Goal: Information Seeking & Learning: Learn about a topic

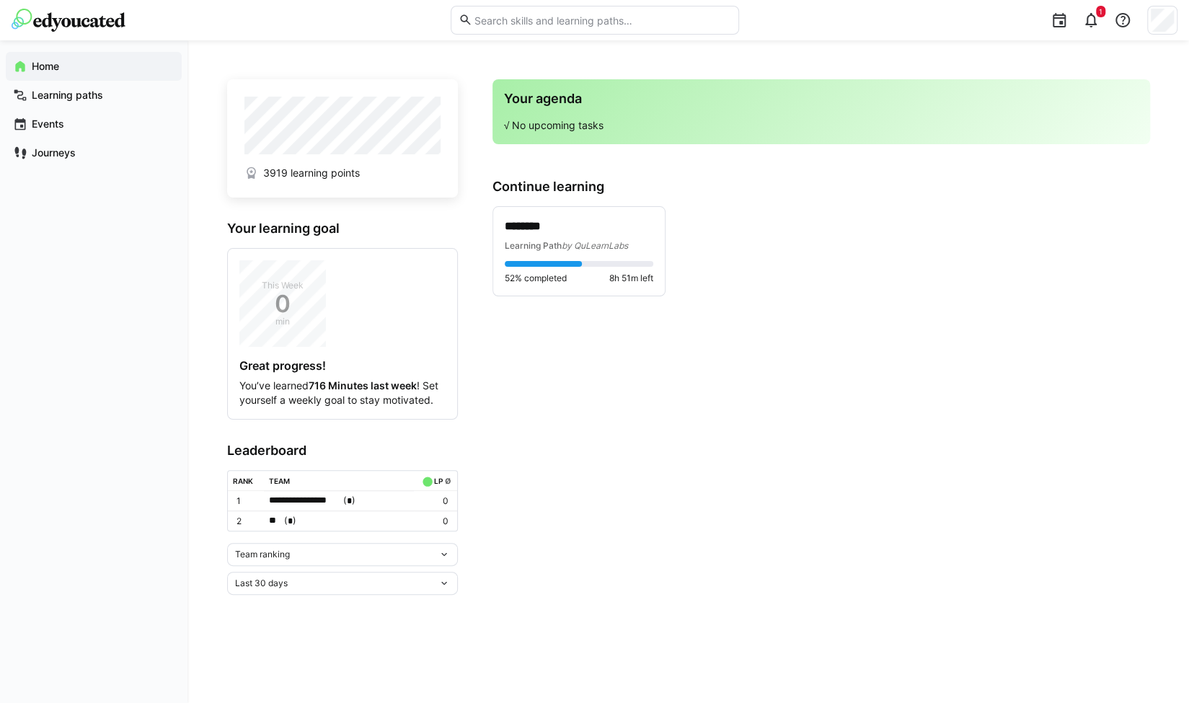
click at [297, 553] on div "Team ranking" at bounding box center [336, 554] width 203 height 10
click at [283, 598] on span "Individual ranking" at bounding box center [341, 604] width 231 height 23
click at [279, 624] on span "Last 30 days" at bounding box center [261, 628] width 53 height 12
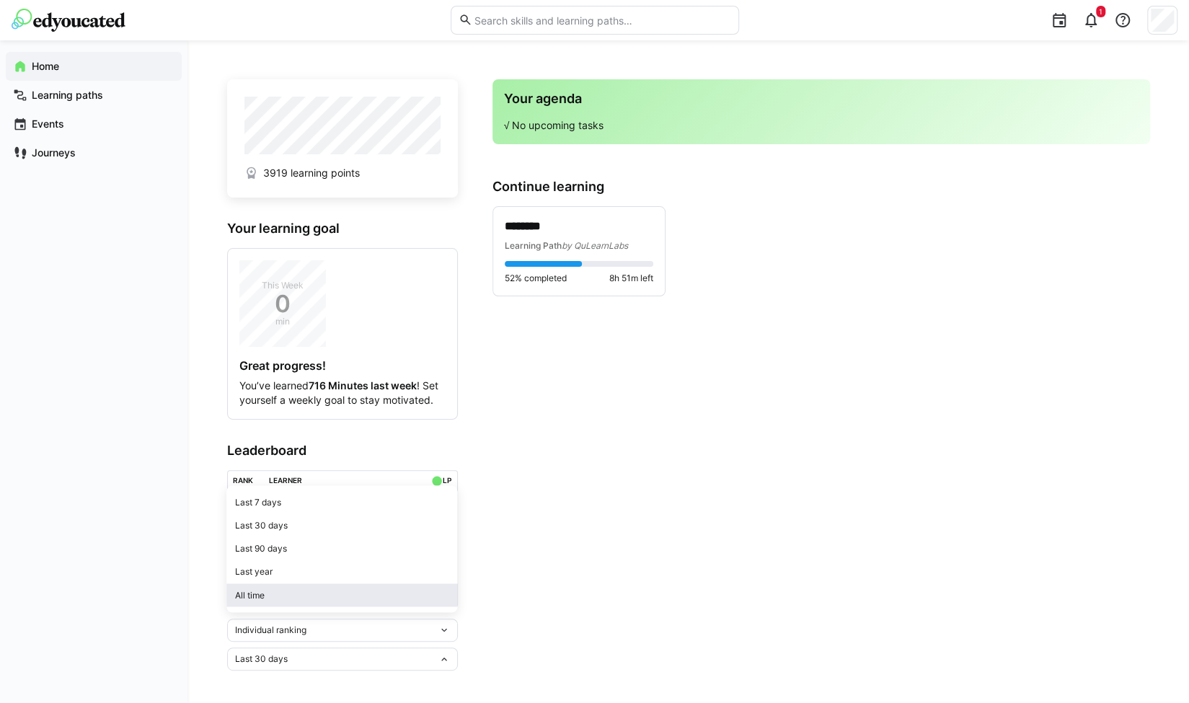
click at [290, 586] on span "All time" at bounding box center [341, 594] width 231 height 23
click at [535, 242] on span "Learning Path" at bounding box center [533, 245] width 57 height 11
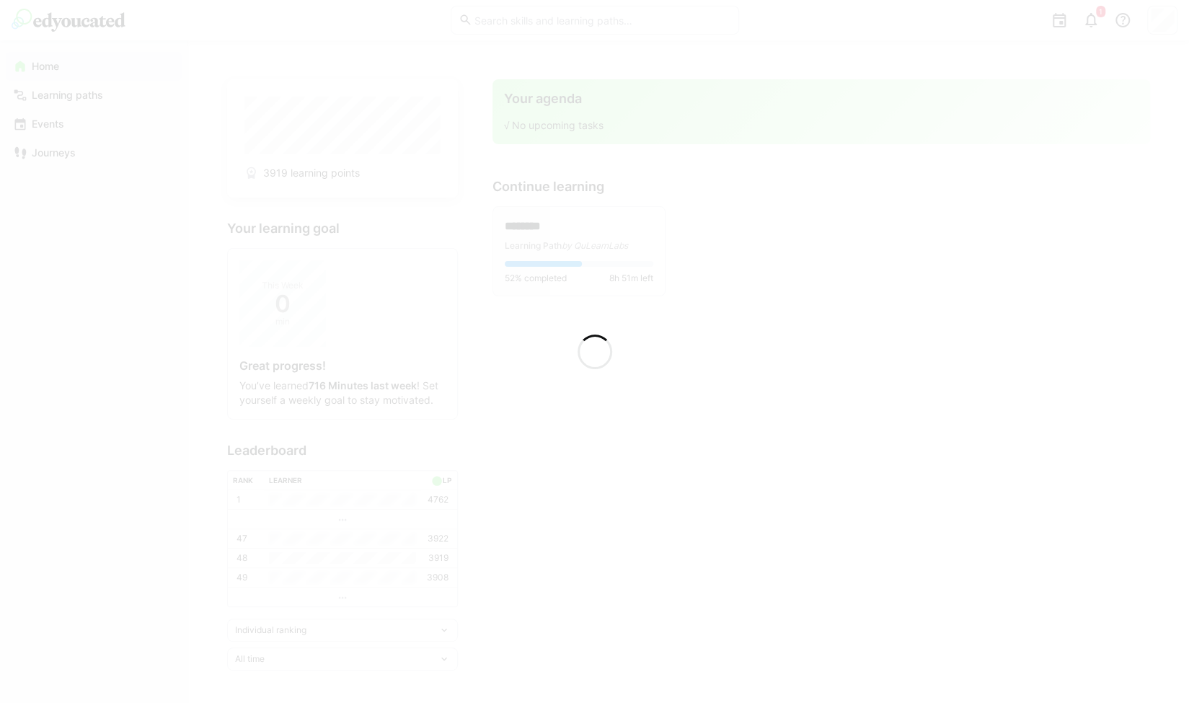
click at [558, 244] on div at bounding box center [594, 351] width 1189 height 703
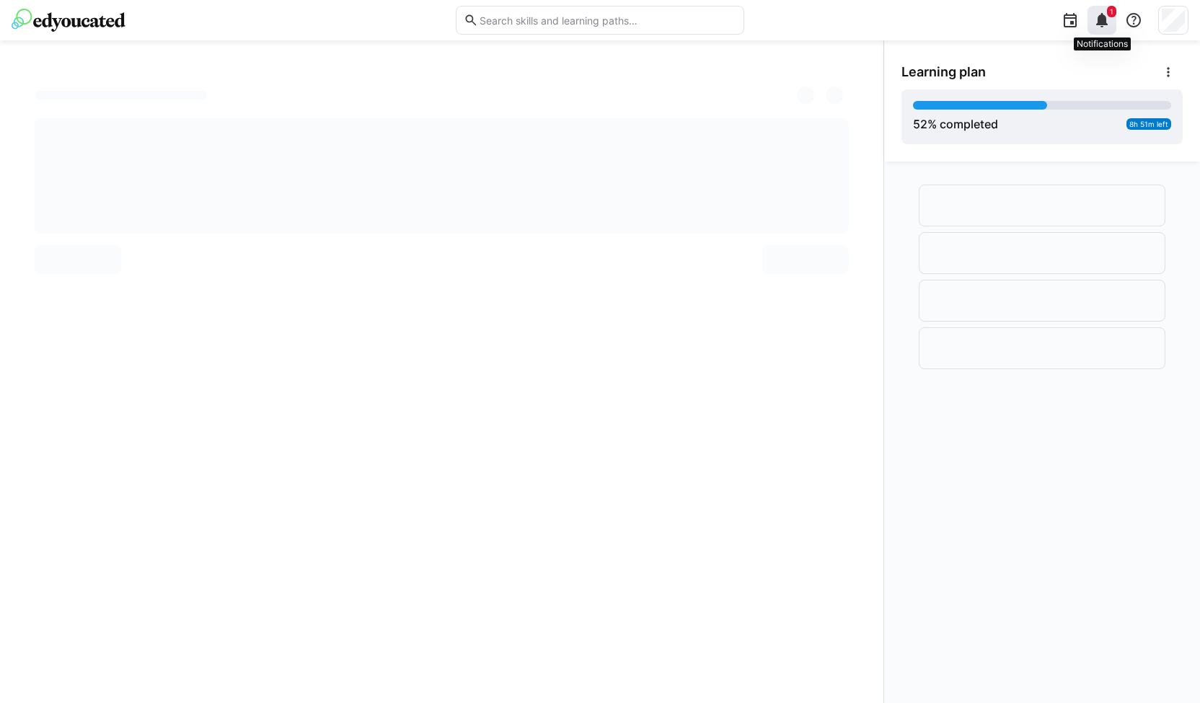
click at [1103, 19] on eds-icon at bounding box center [1101, 20] width 17 height 17
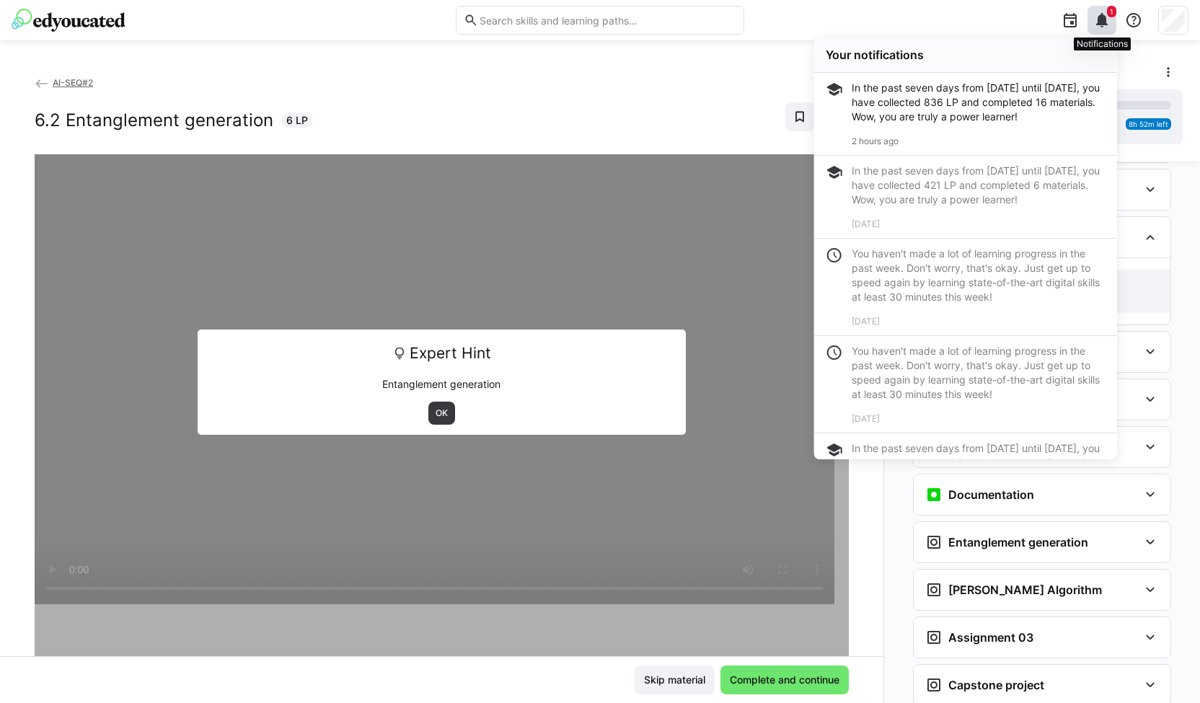
scroll to position [1989, 0]
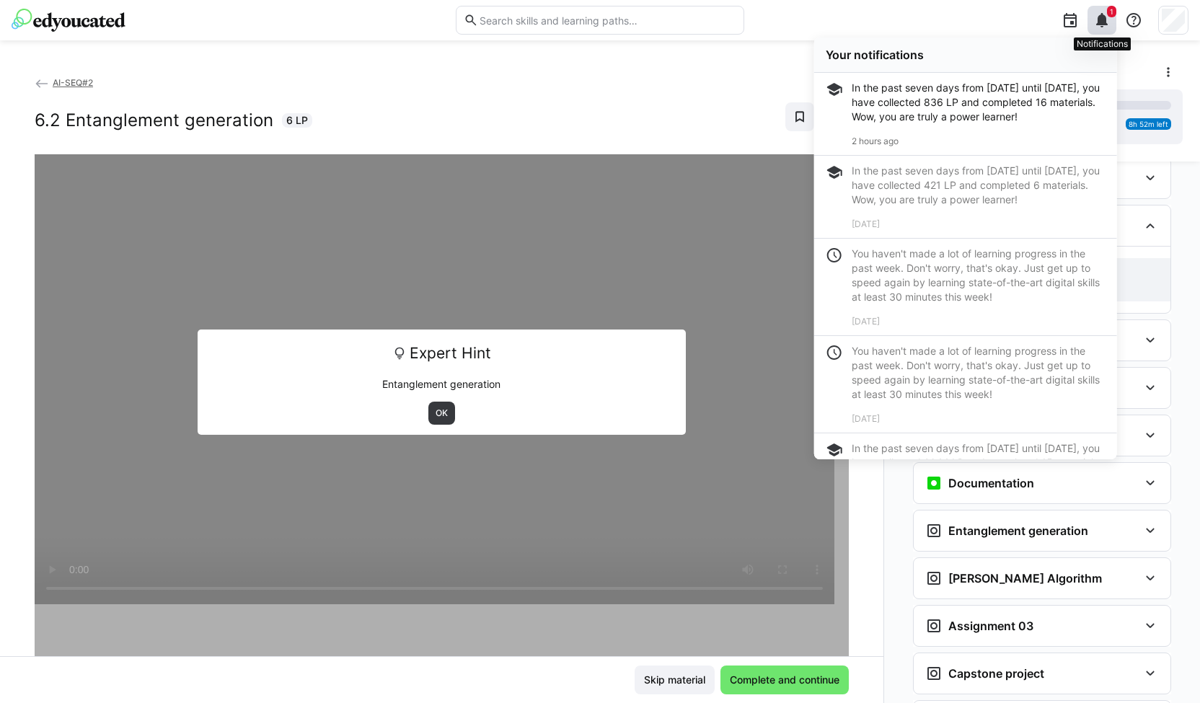
click at [1103, 19] on eds-icon at bounding box center [1101, 20] width 17 height 17
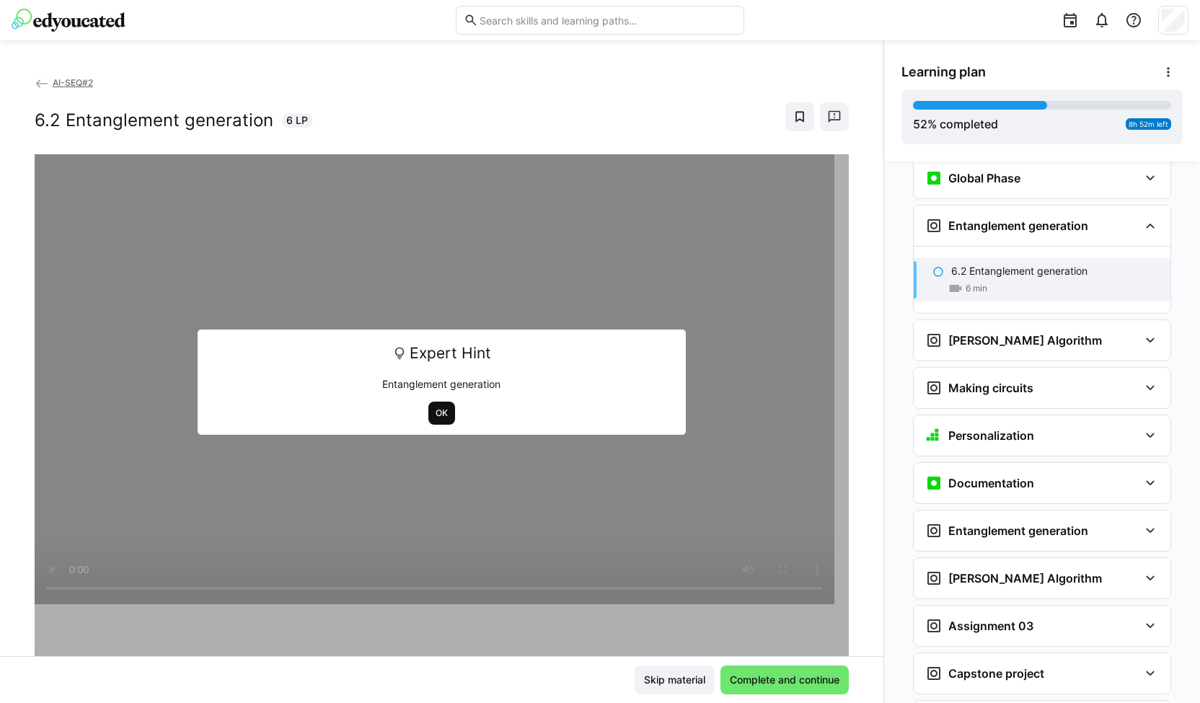
click at [434, 410] on span "OK" at bounding box center [441, 413] width 15 height 12
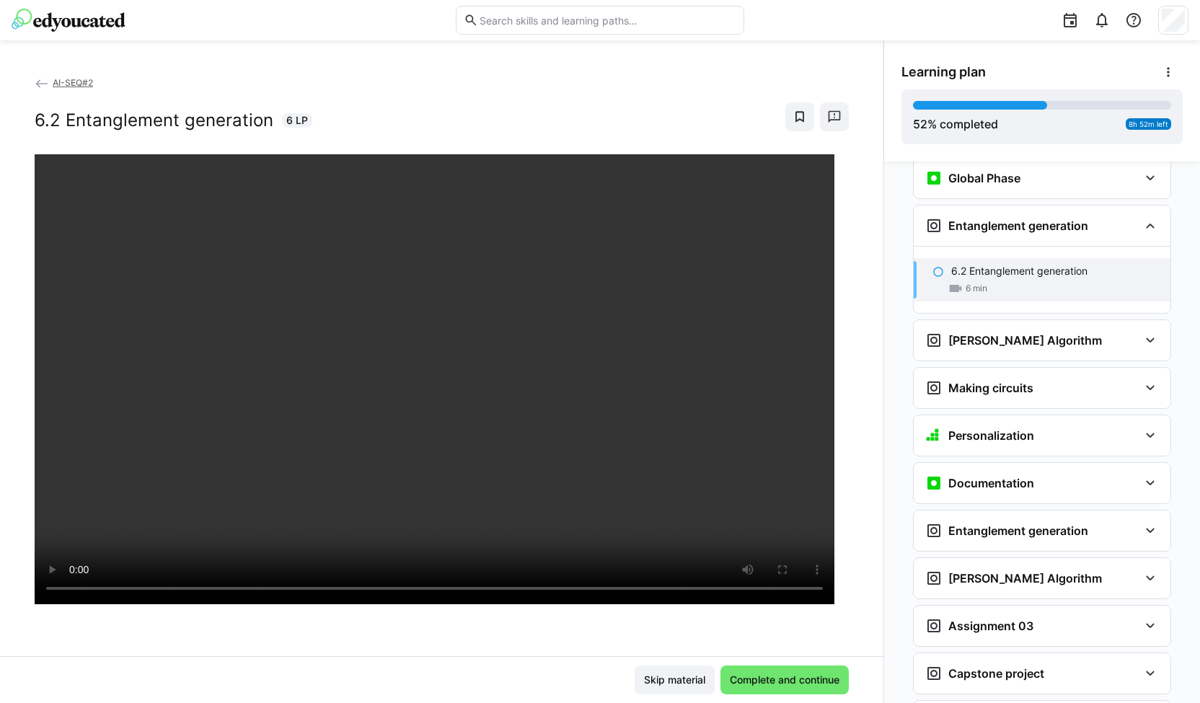
click at [103, 14] on img at bounding box center [69, 20] width 114 height 23
click at [952, 523] on h3 "Entanglement generation" at bounding box center [1018, 530] width 140 height 14
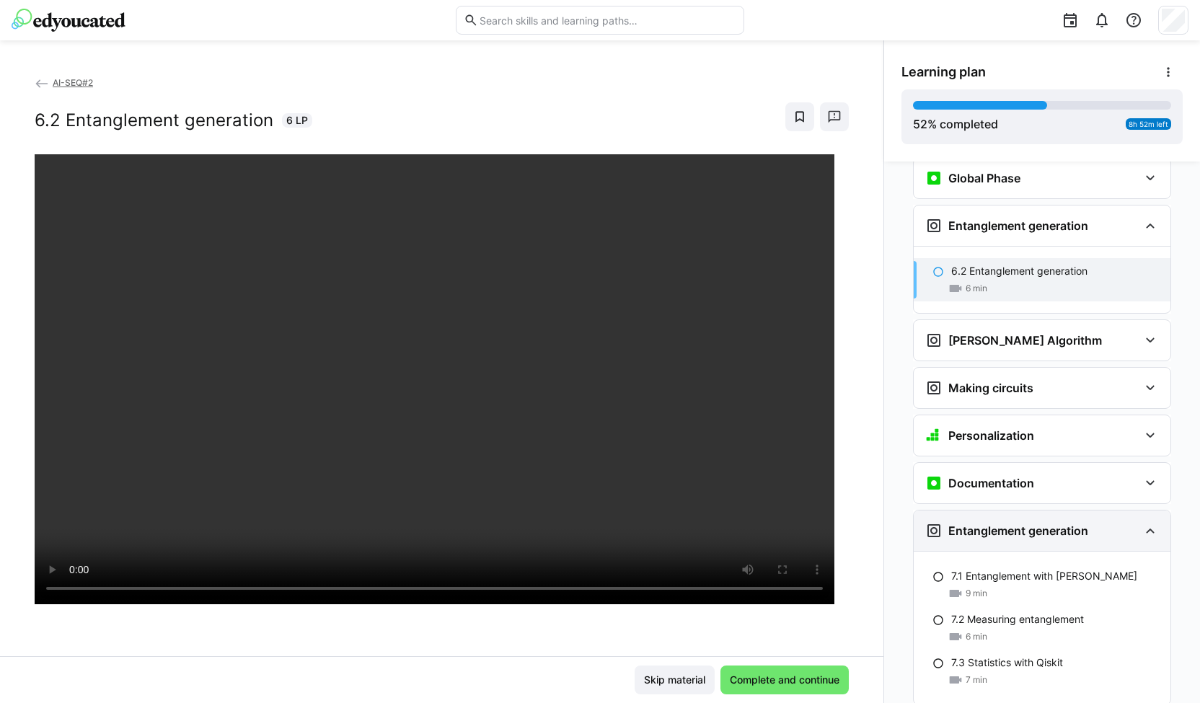
click at [952, 523] on h3 "Entanglement generation" at bounding box center [1018, 530] width 140 height 14
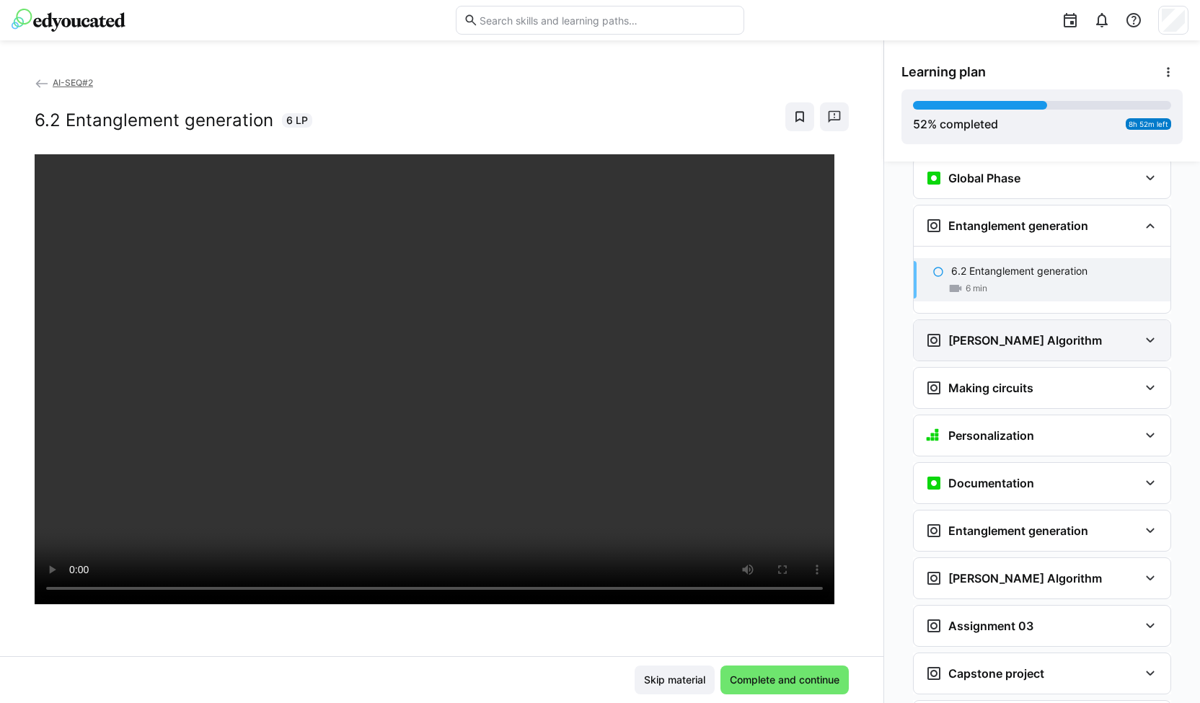
click at [951, 333] on h3 "Grover's Algorithm" at bounding box center [1025, 340] width 154 height 14
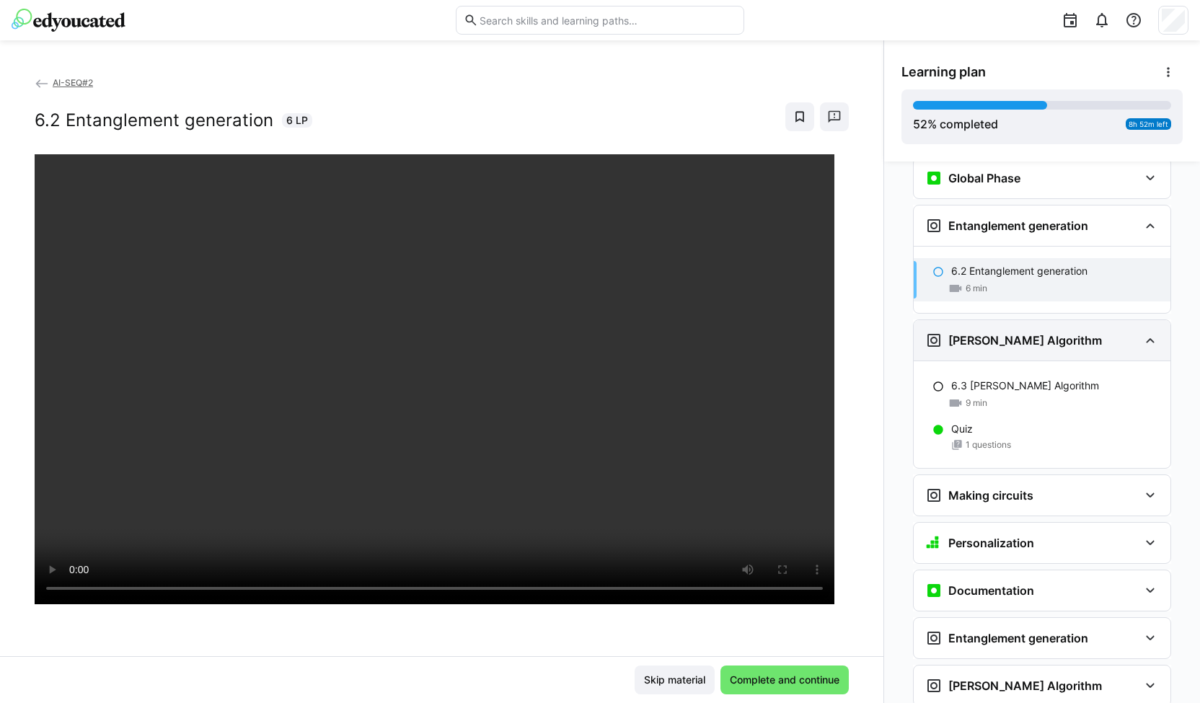
click at [951, 333] on h3 "Grover's Algorithm" at bounding box center [1025, 340] width 154 height 14
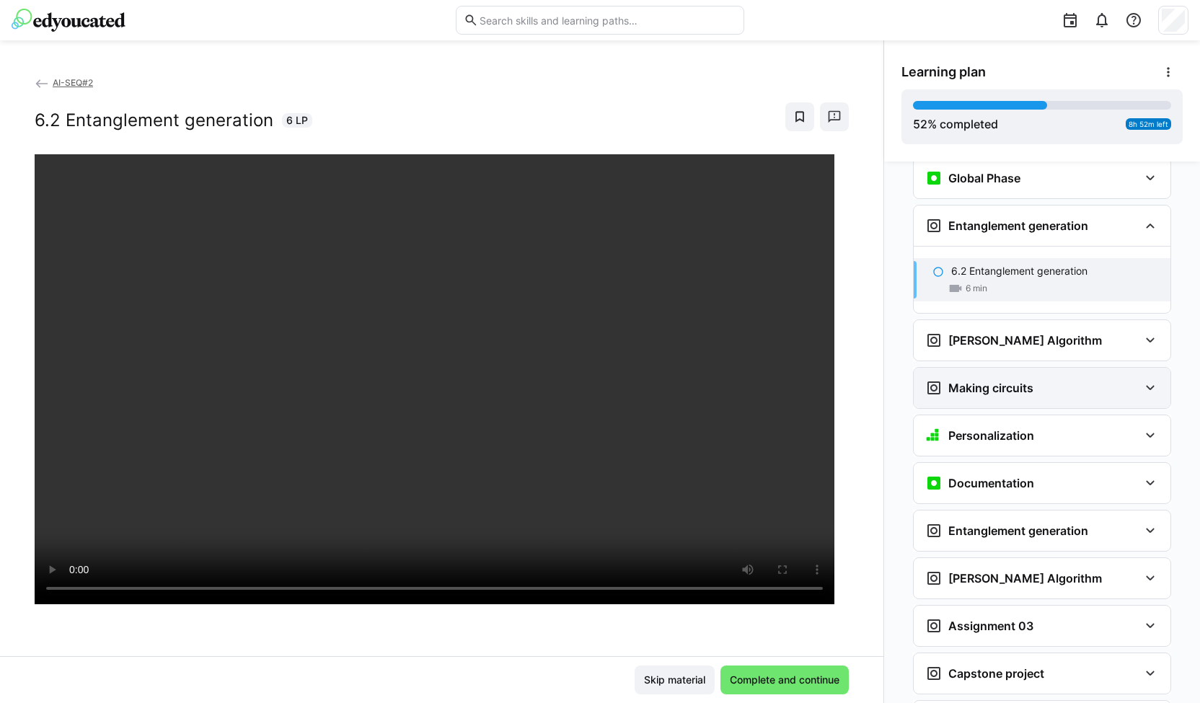
click at [959, 368] on div "Making circuits" at bounding box center [1042, 388] width 257 height 40
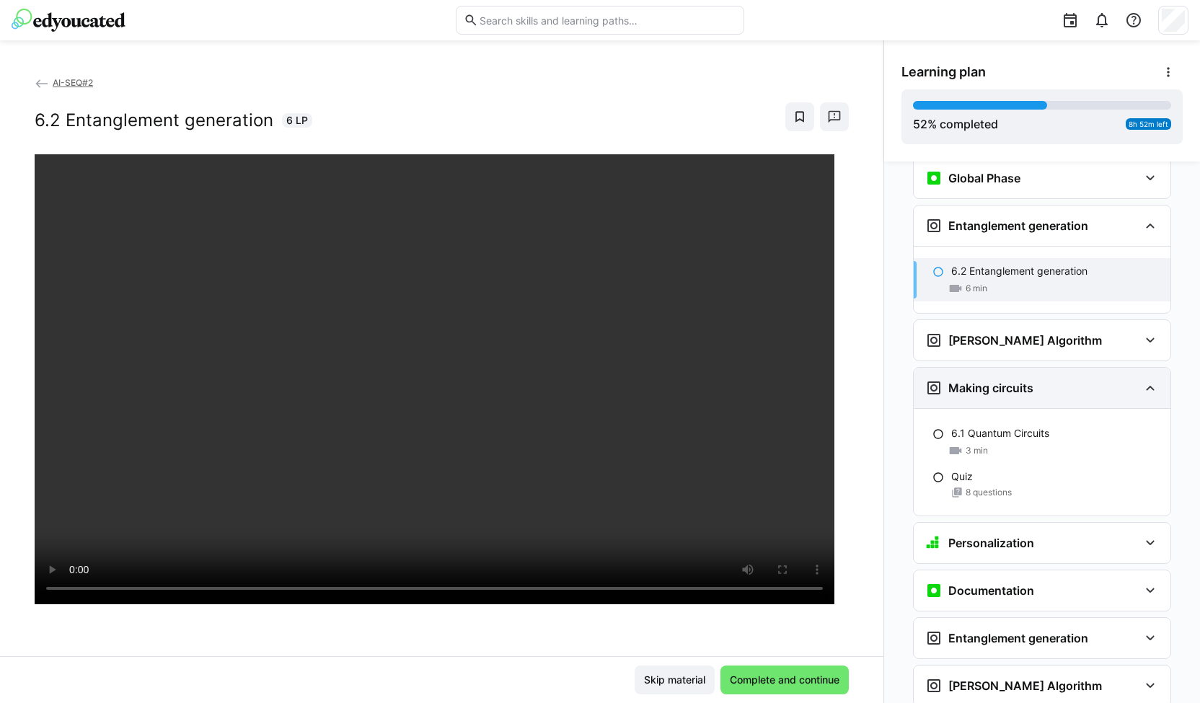
click at [959, 368] on div "Making circuits" at bounding box center [1042, 388] width 257 height 40
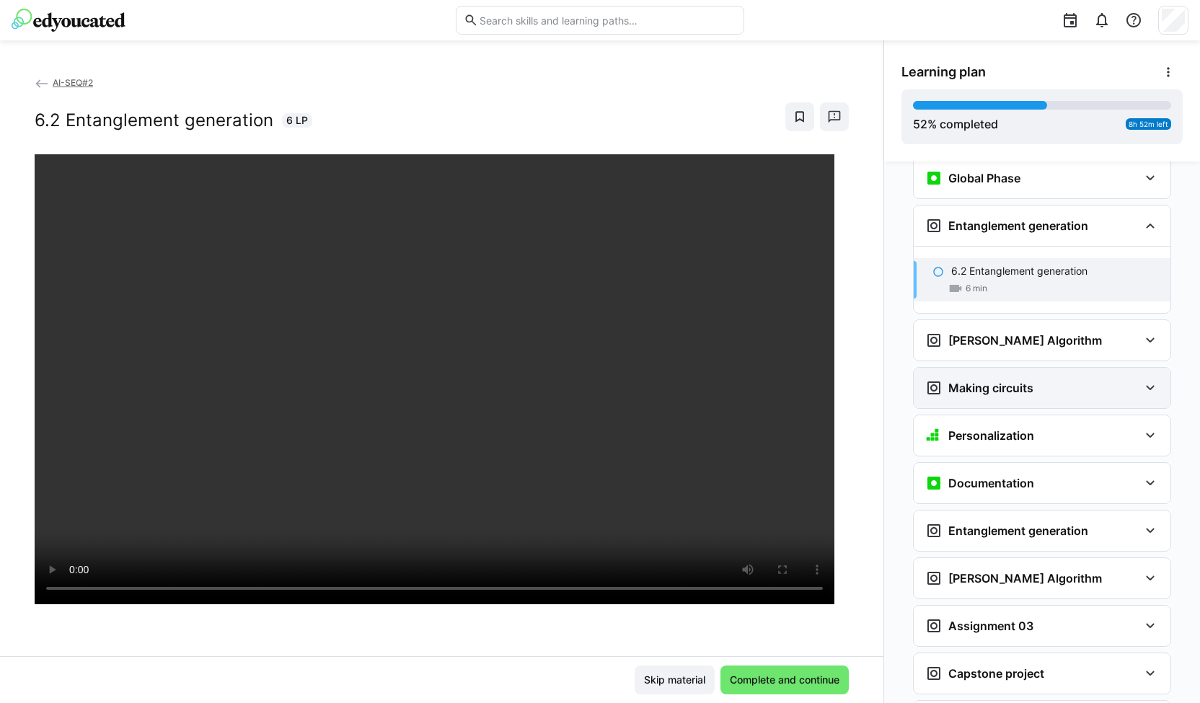
click at [935, 379] on div "Making circuits" at bounding box center [979, 387] width 108 height 17
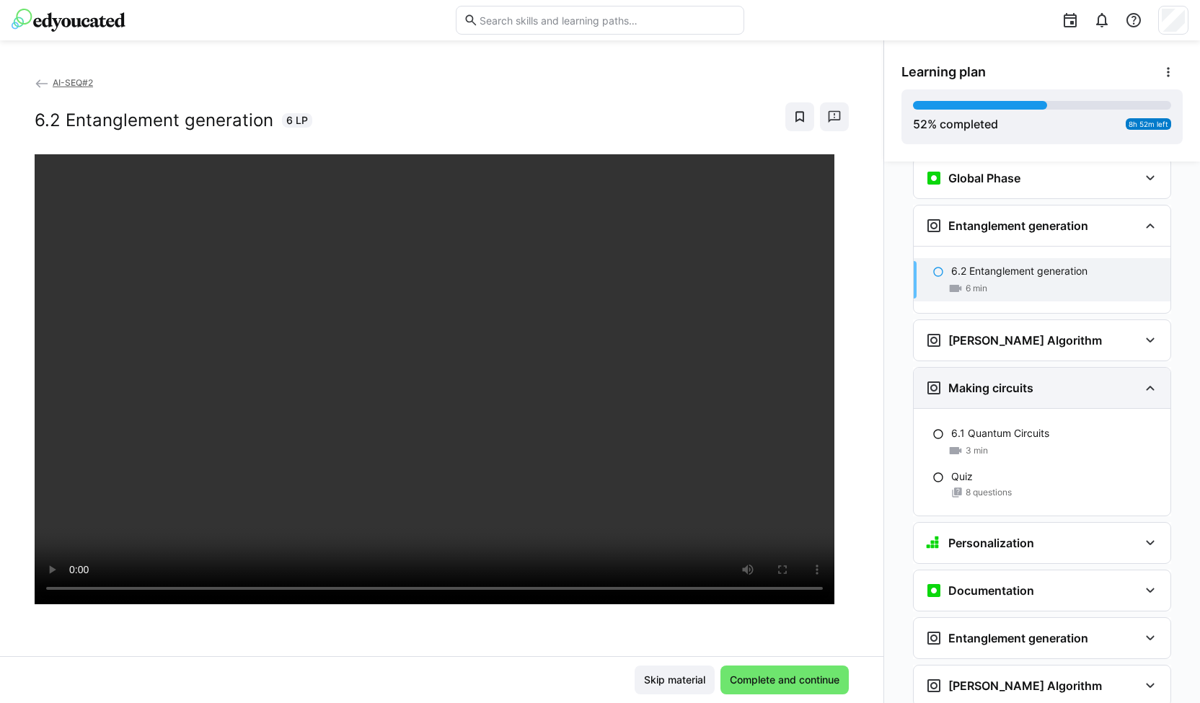
click at [935, 379] on div "Making circuits" at bounding box center [979, 387] width 108 height 17
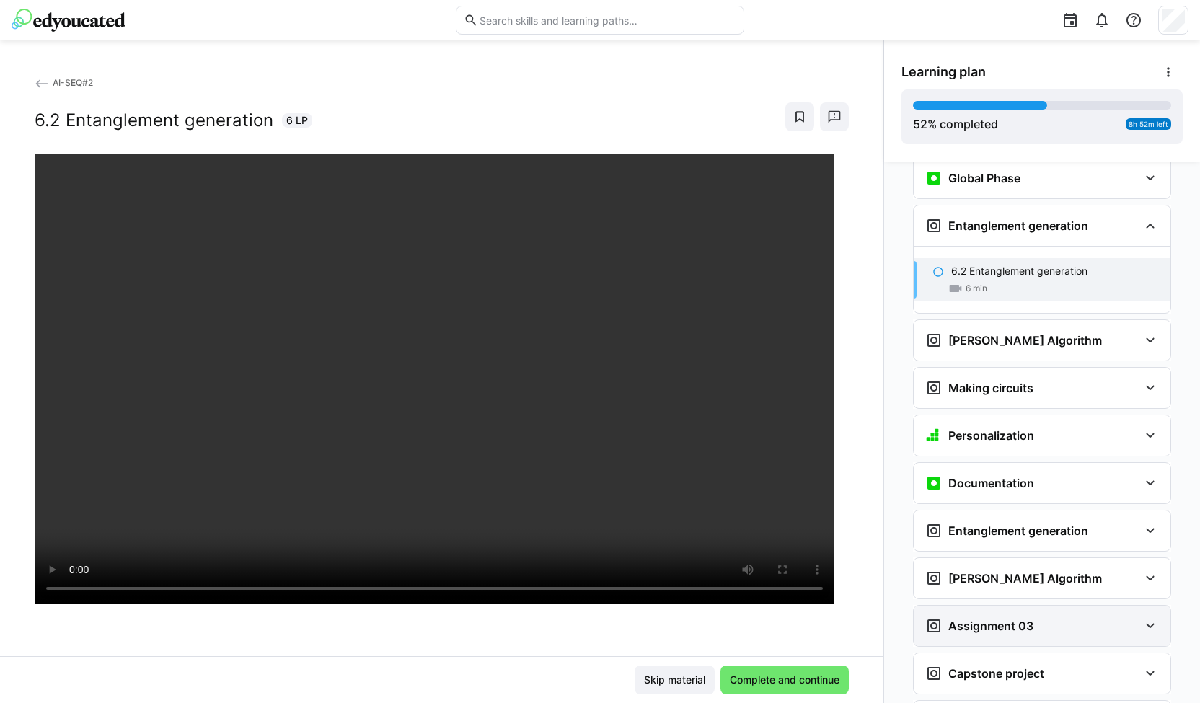
click at [928, 606] on div "Assignment 03" at bounding box center [1042, 626] width 257 height 40
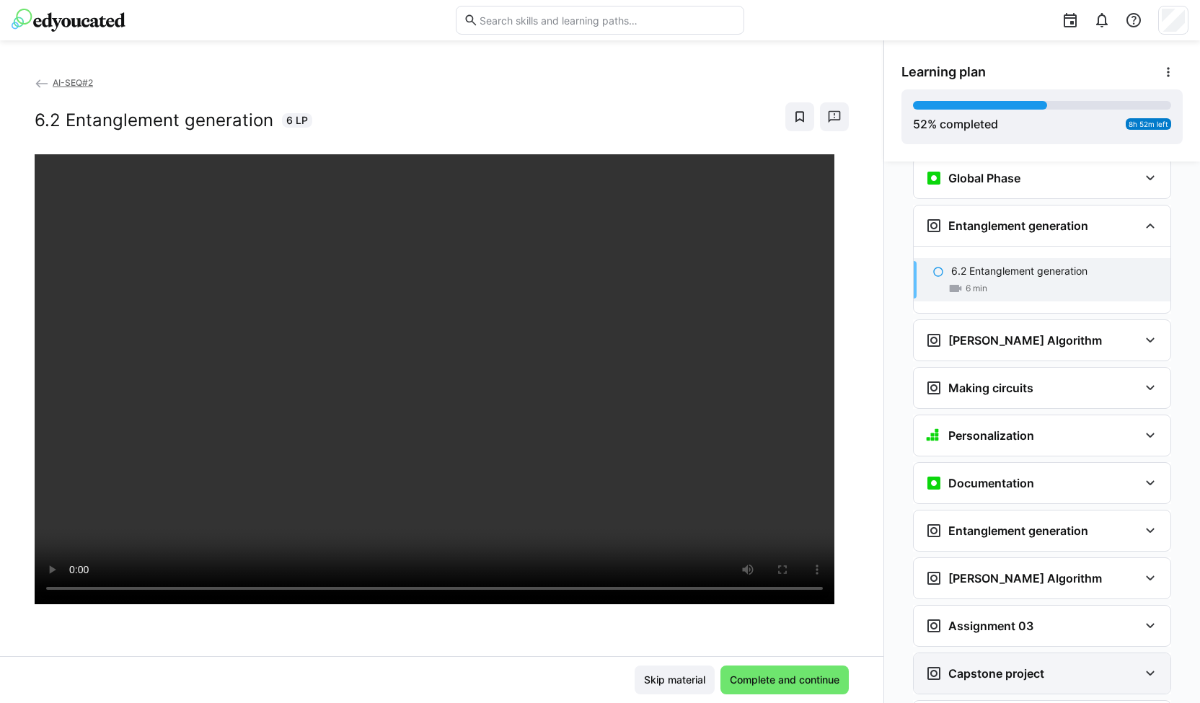
click at [940, 653] on div "Capstone project" at bounding box center [1042, 673] width 257 height 40
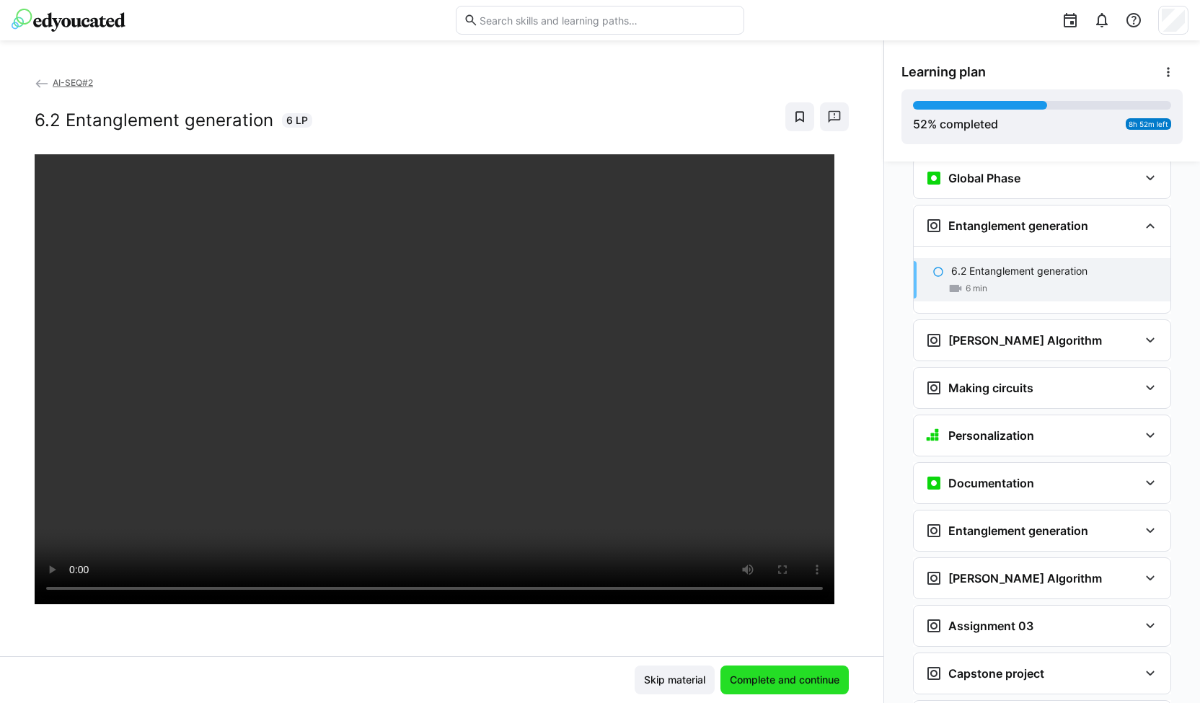
click at [741, 676] on span "Complete and continue" at bounding box center [785, 680] width 114 height 14
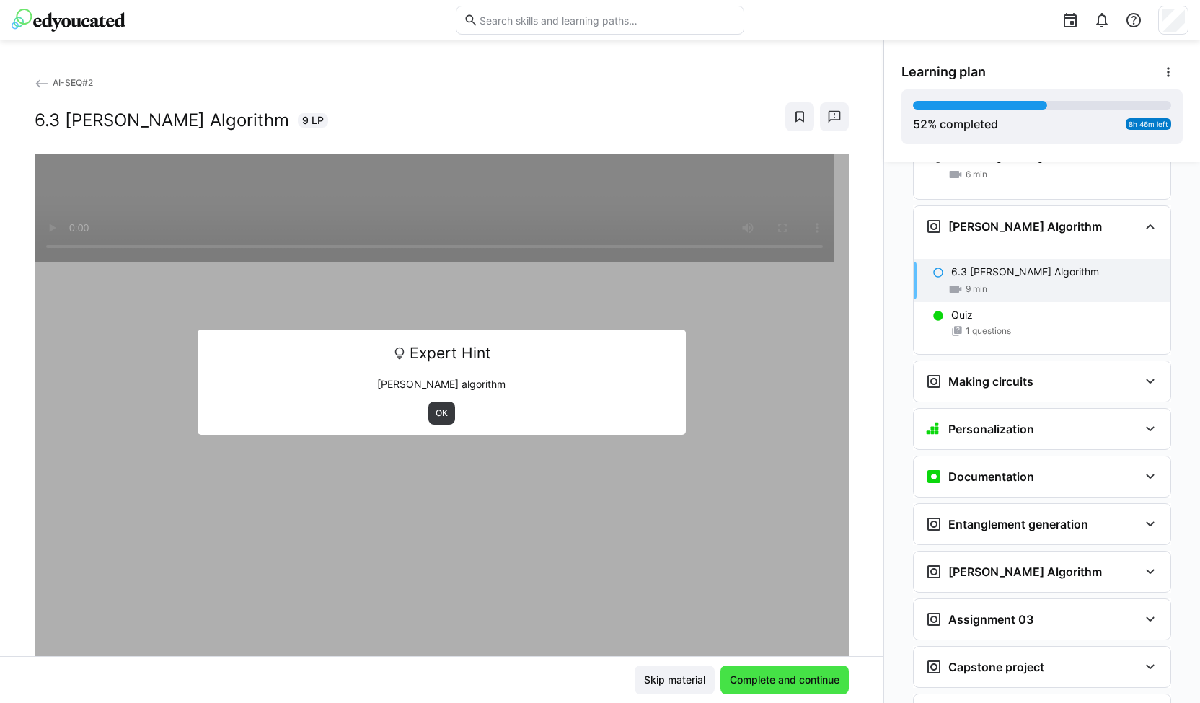
scroll to position [2103, 0]
click at [433, 406] on span "OK" at bounding box center [441, 413] width 27 height 23
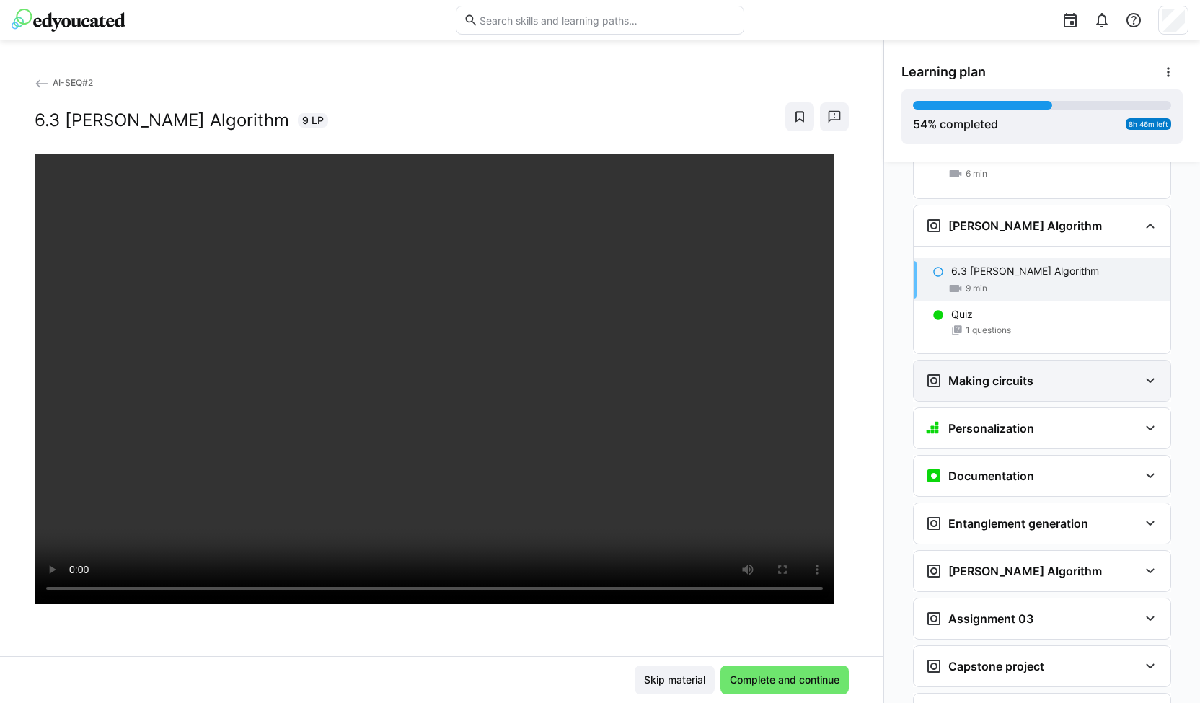
click at [979, 373] on h3 "Making circuits" at bounding box center [990, 380] width 85 height 14
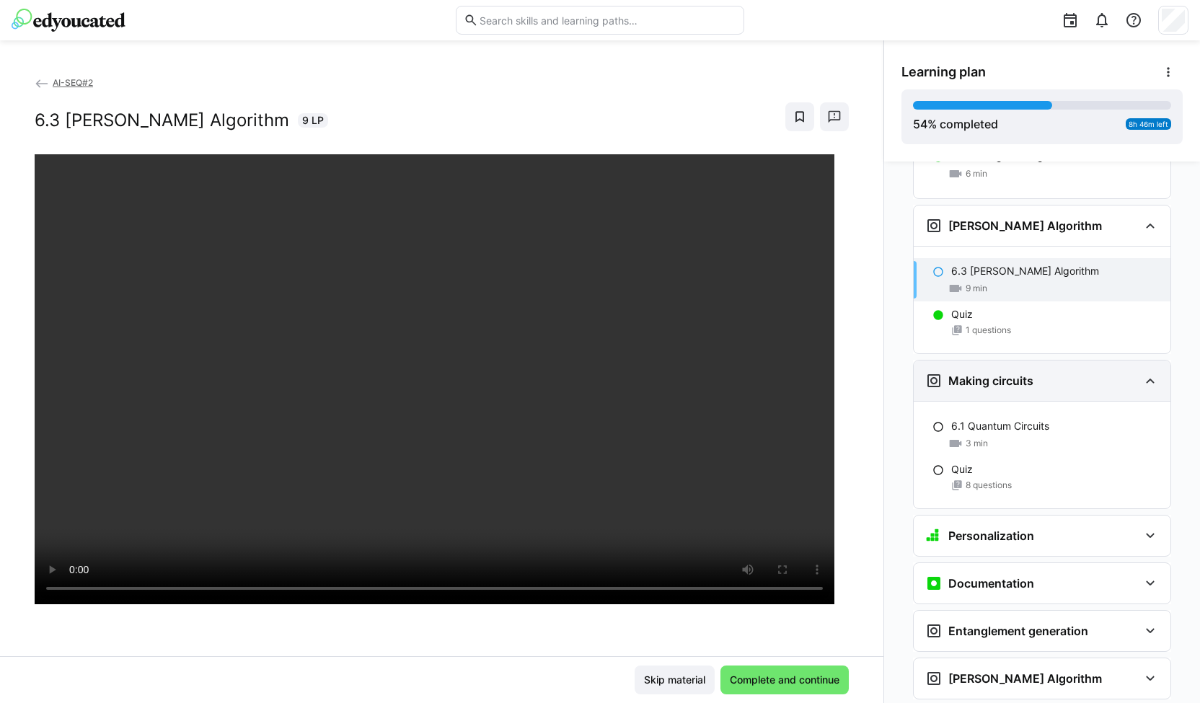
click at [980, 373] on h3 "Making circuits" at bounding box center [990, 380] width 85 height 14
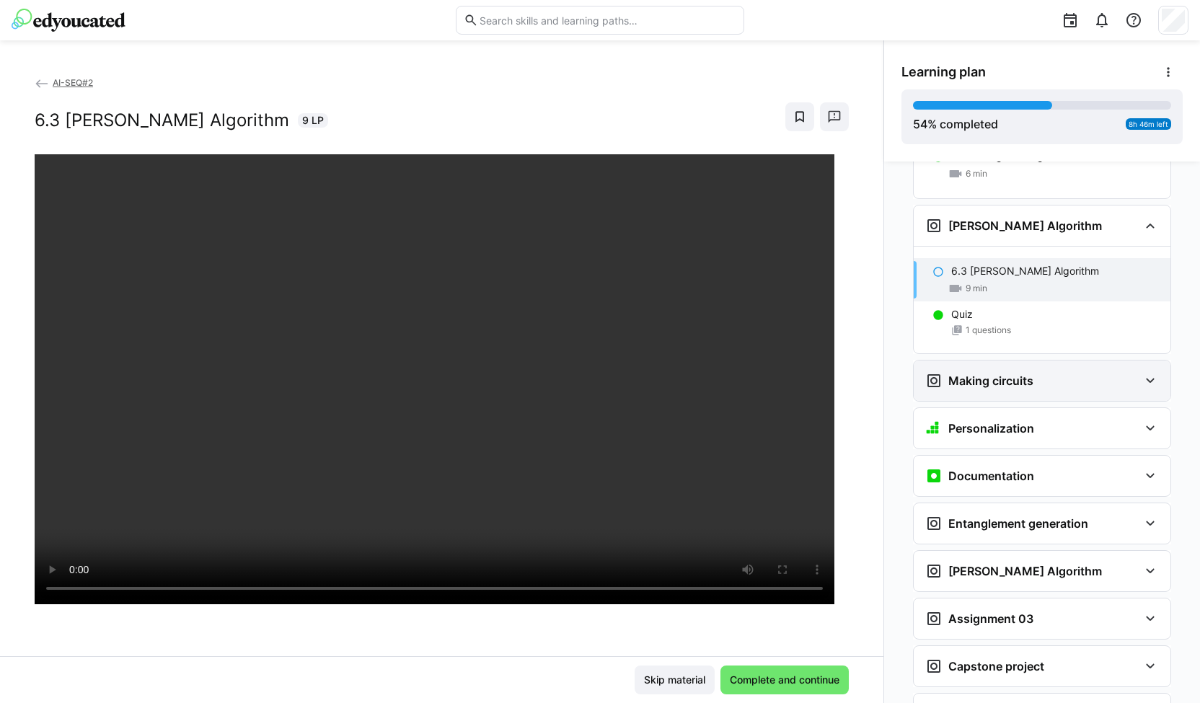
click at [941, 361] on div "Making circuits" at bounding box center [1042, 381] width 257 height 40
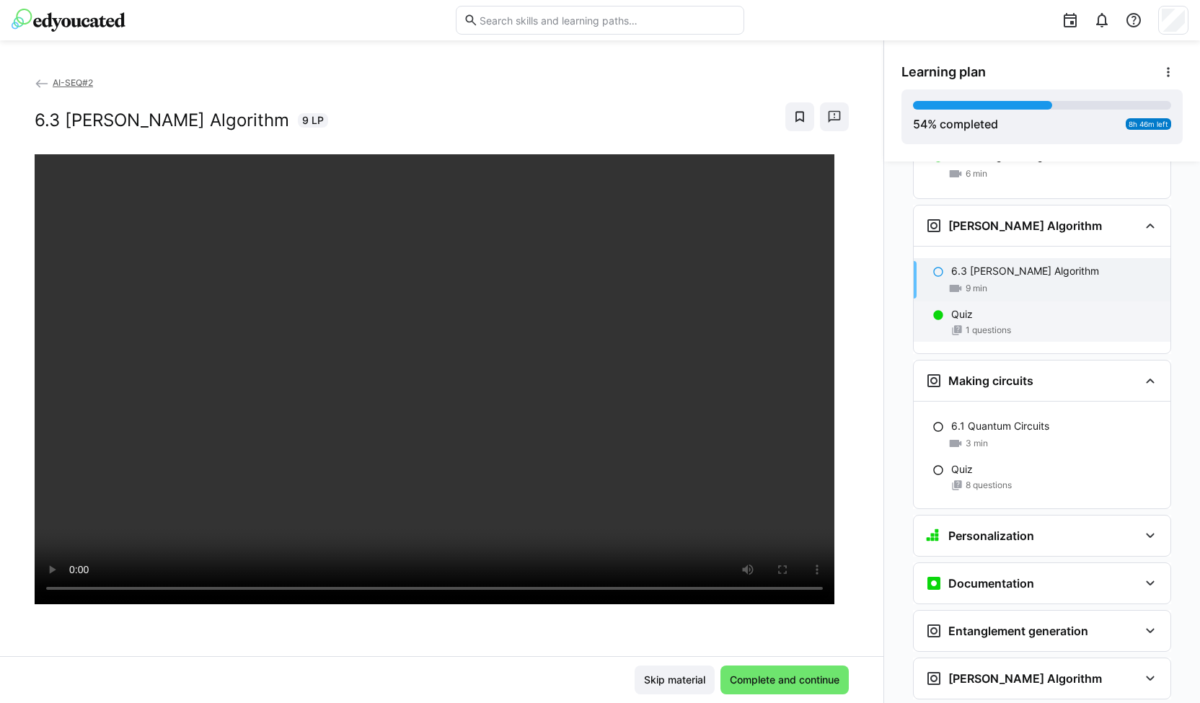
click at [978, 307] on div "Quiz" at bounding box center [1055, 314] width 208 height 14
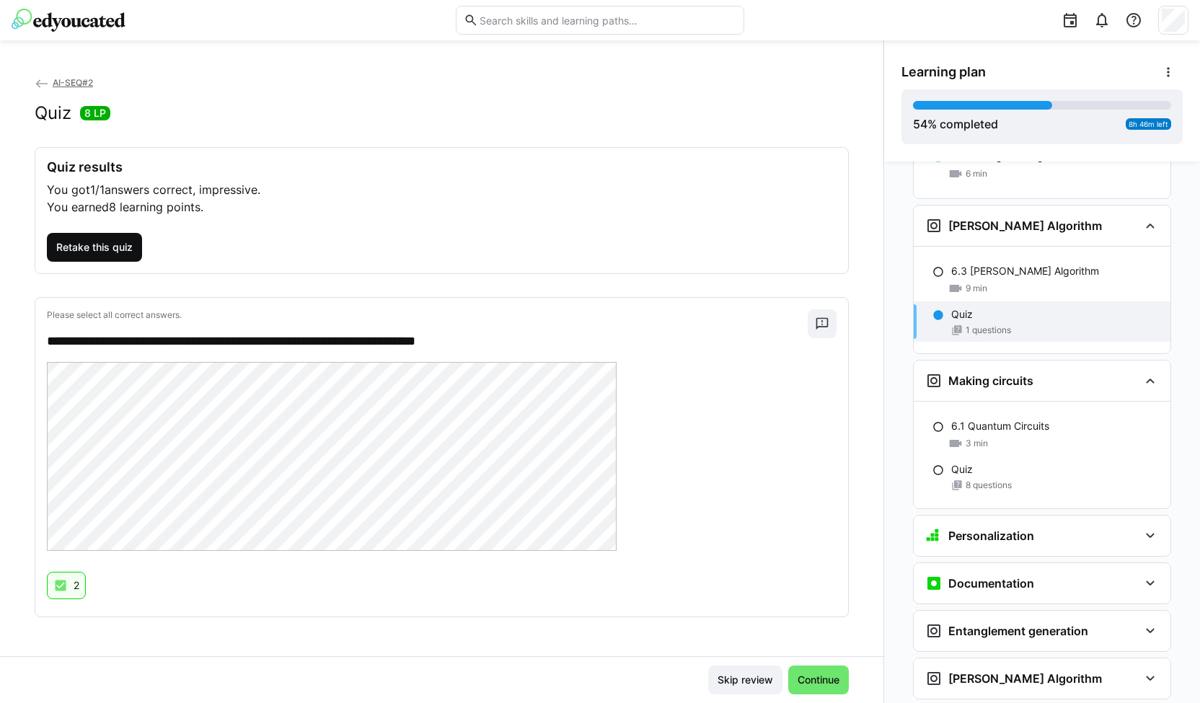
click at [92, 258] on span "Retake this quiz" at bounding box center [94, 247] width 95 height 29
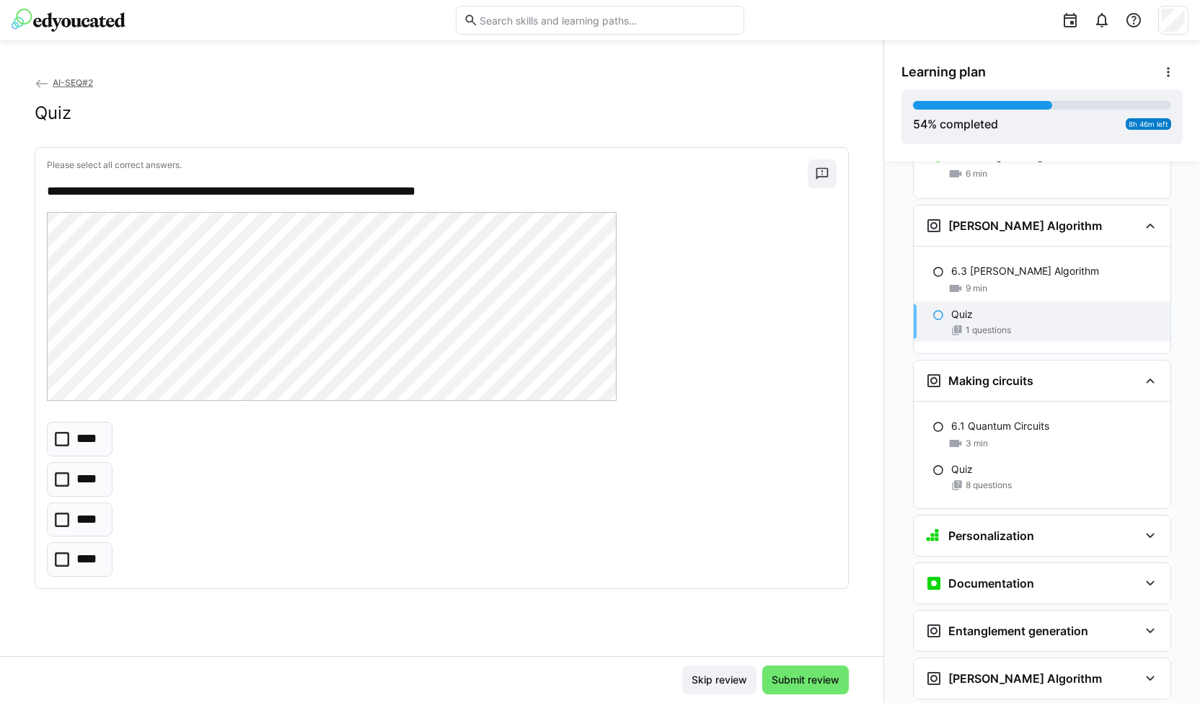
click at [61, 436] on icon at bounding box center [62, 439] width 14 height 14
click at [97, 514] on p "****" at bounding box center [88, 519] width 25 height 19
click at [786, 678] on span "Submit review" at bounding box center [805, 680] width 72 height 14
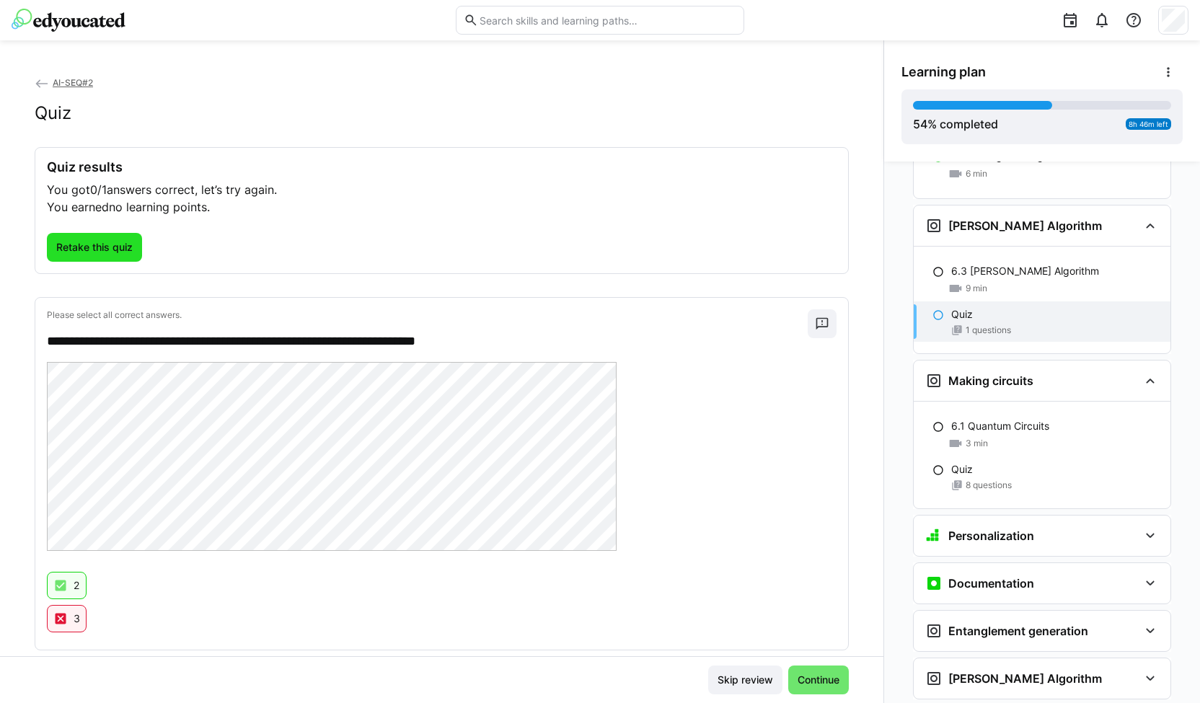
click at [108, 253] on span "Retake this quiz" at bounding box center [94, 247] width 81 height 14
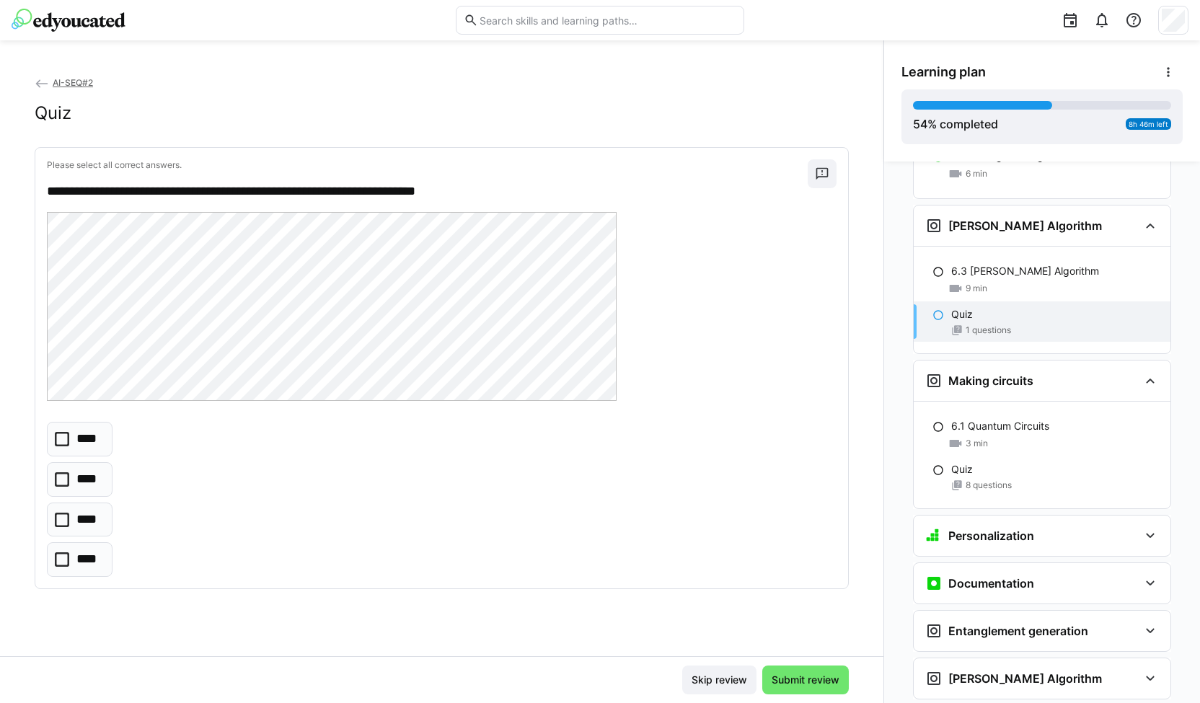
click at [73, 516] on eds-checkbox "****" at bounding box center [80, 520] width 66 height 35
click at [798, 673] on span "Submit review" at bounding box center [805, 680] width 72 height 14
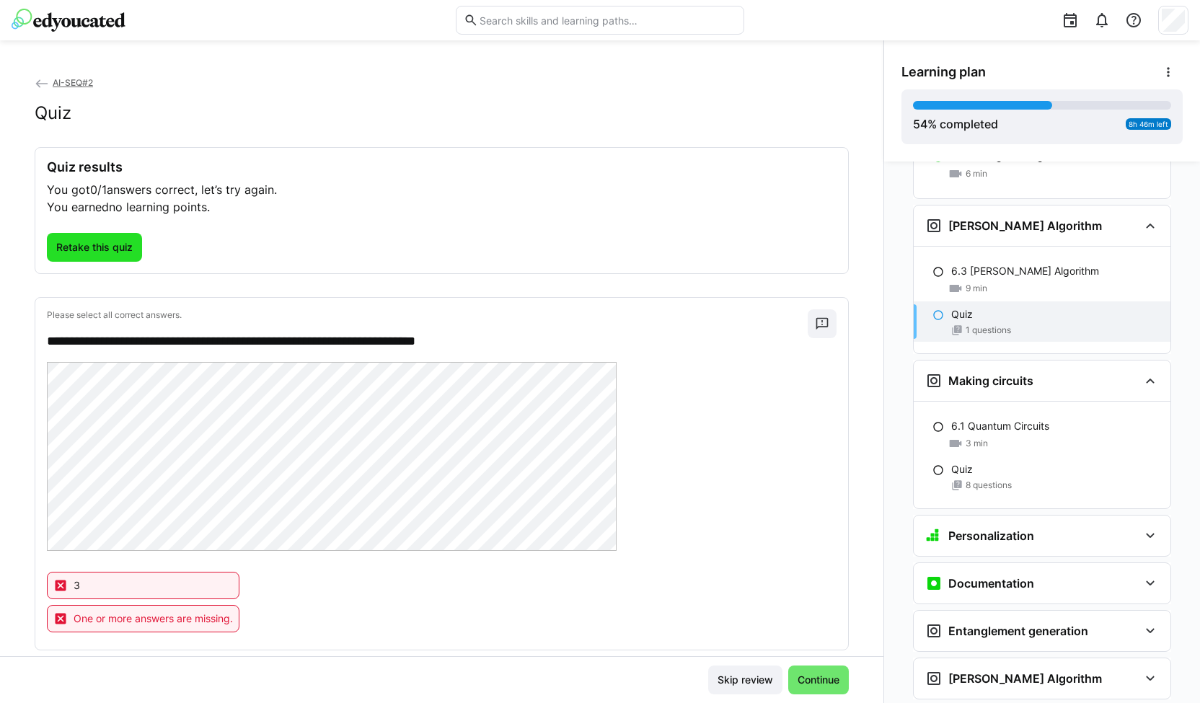
click at [98, 250] on span "Retake this quiz" at bounding box center [94, 247] width 81 height 14
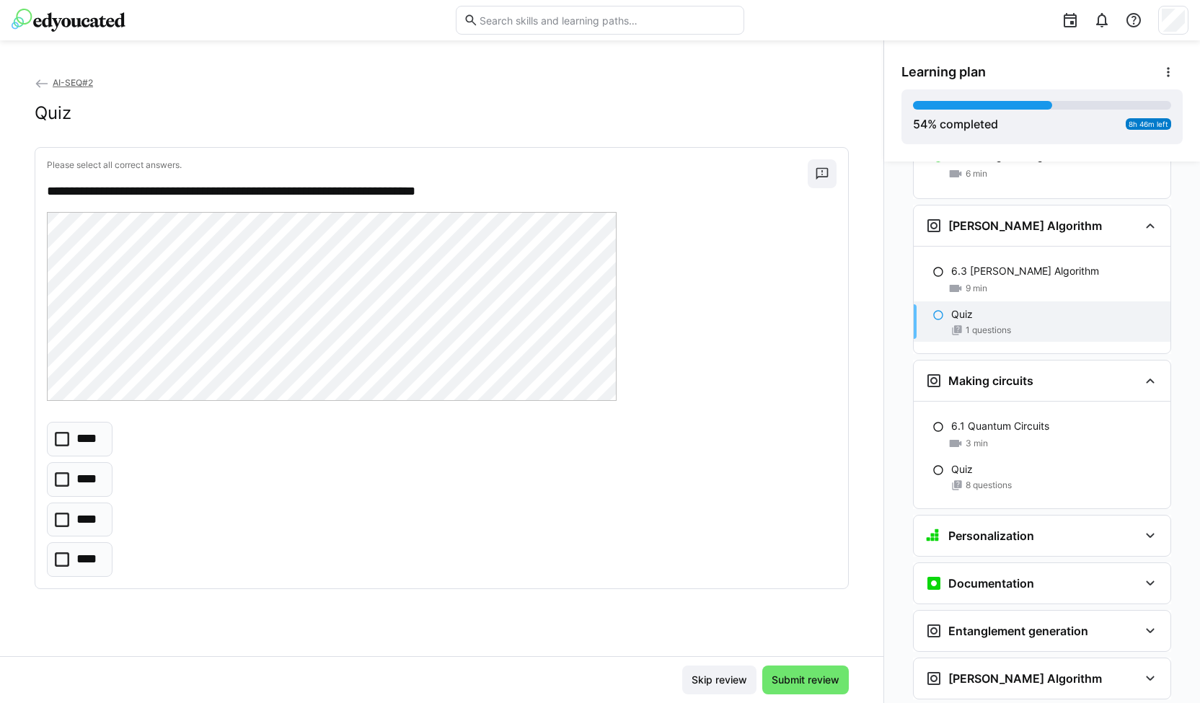
click at [66, 439] on icon at bounding box center [62, 439] width 14 height 14
click at [783, 668] on span "Submit review" at bounding box center [805, 679] width 87 height 29
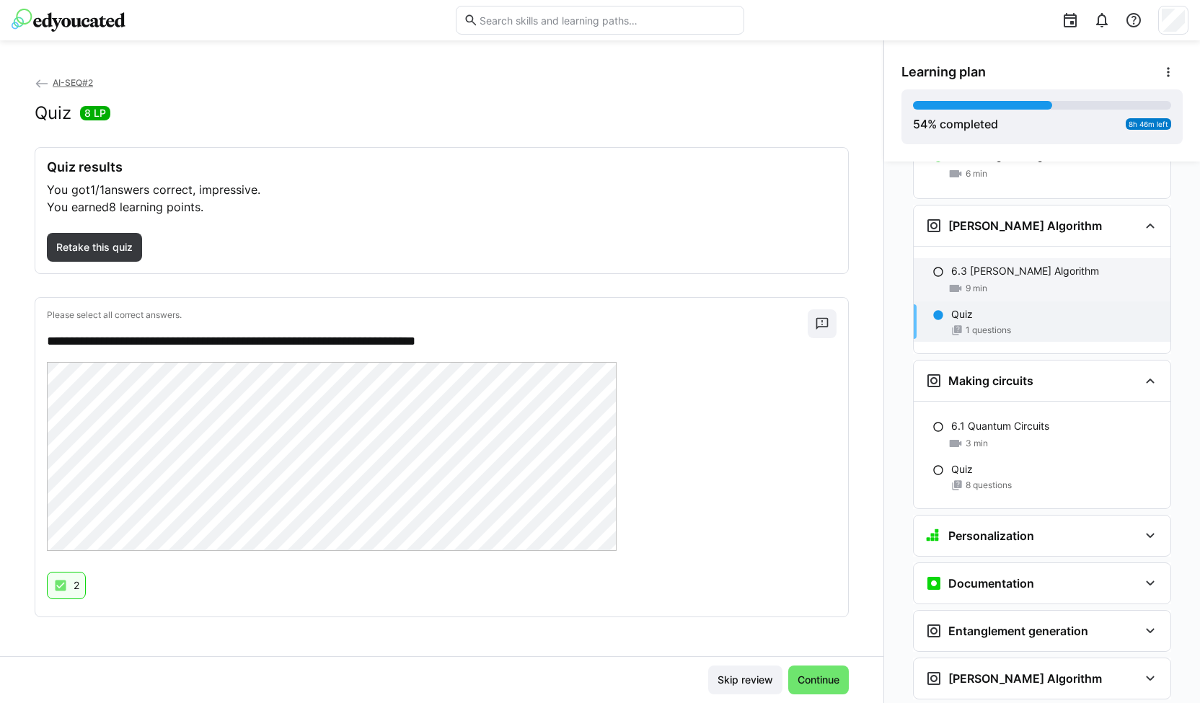
click at [1076, 264] on div "6.3 Grover's Algorithm" at bounding box center [1055, 271] width 208 height 14
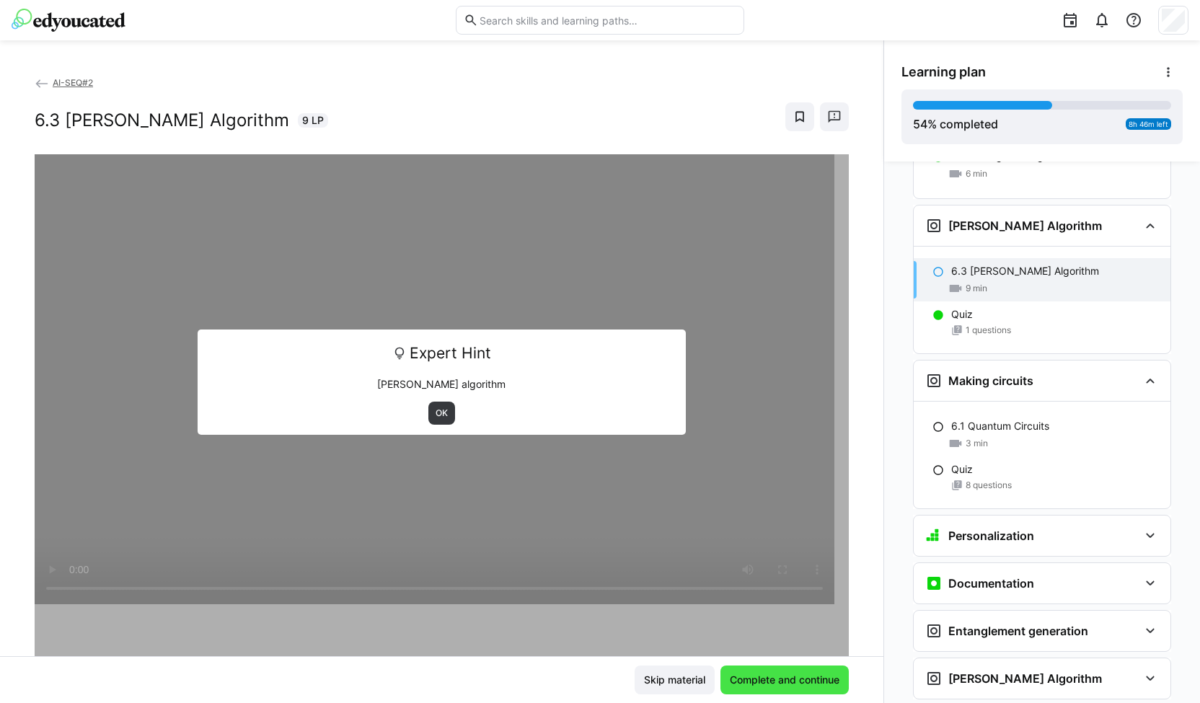
click at [759, 680] on span "Complete and continue" at bounding box center [785, 680] width 114 height 14
click at [438, 407] on span "OK" at bounding box center [441, 413] width 15 height 12
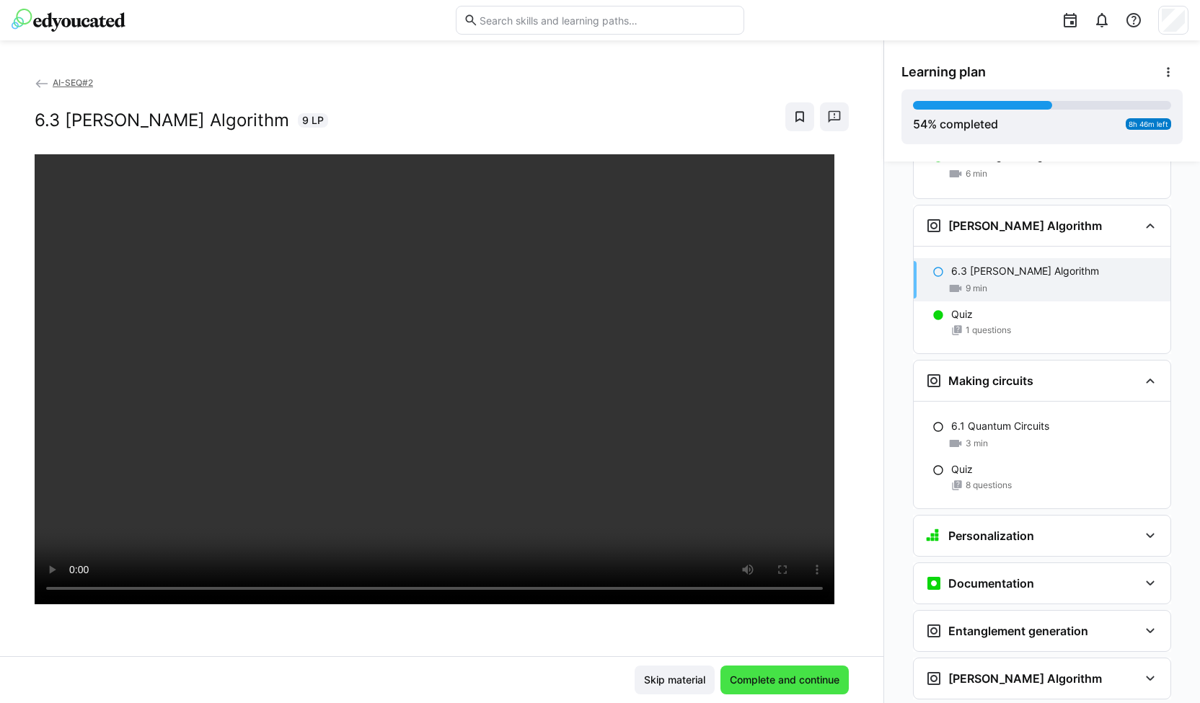
click at [777, 672] on span "Complete and continue" at bounding box center [784, 679] width 128 height 29
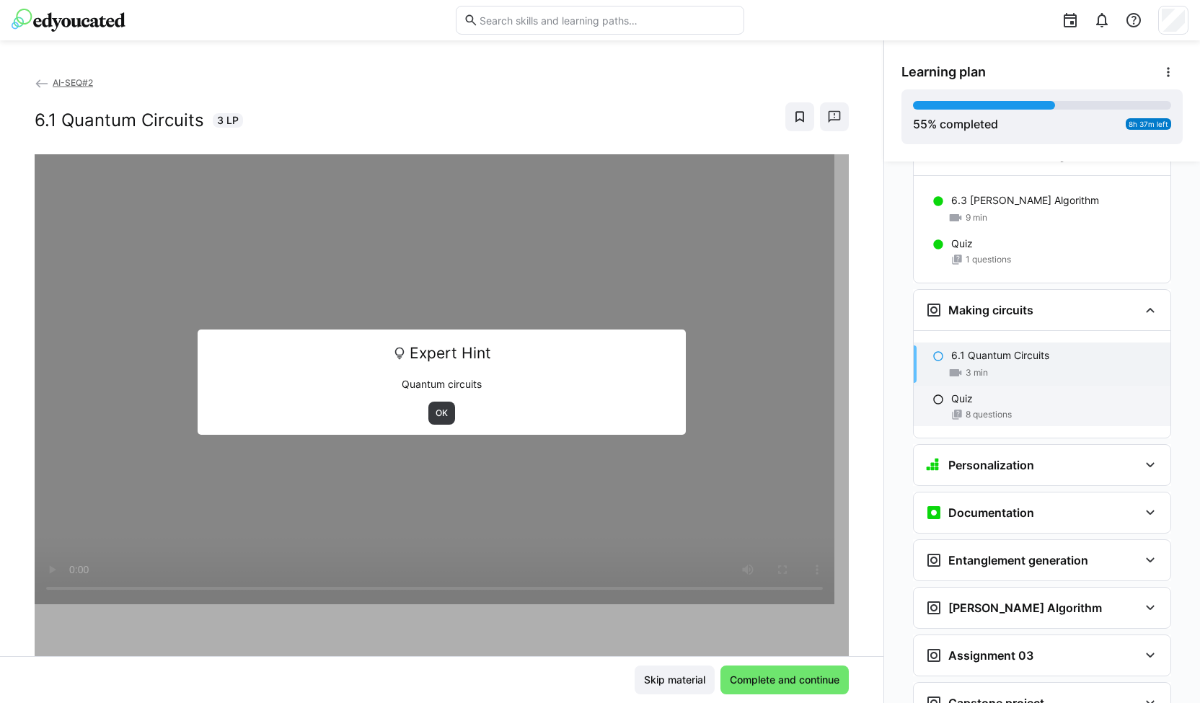
scroll to position [2172, 0]
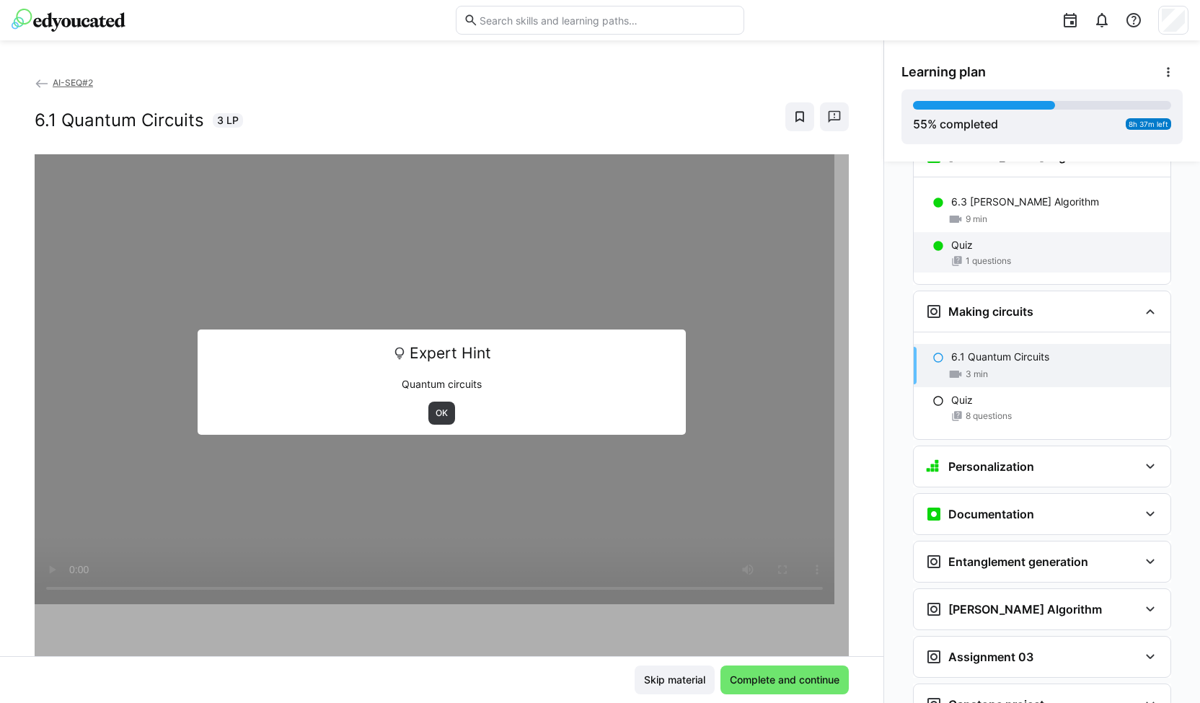
click at [991, 255] on span "1 questions" at bounding box center [987, 261] width 45 height 12
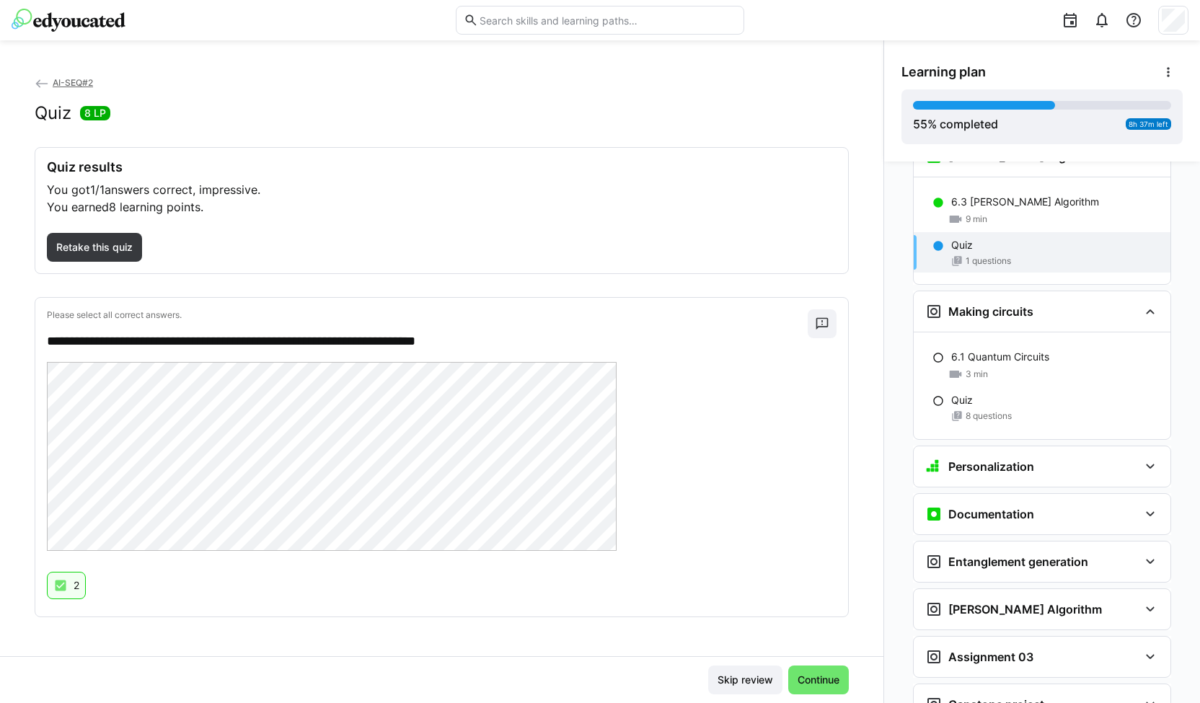
scroll to position [2103, 0]
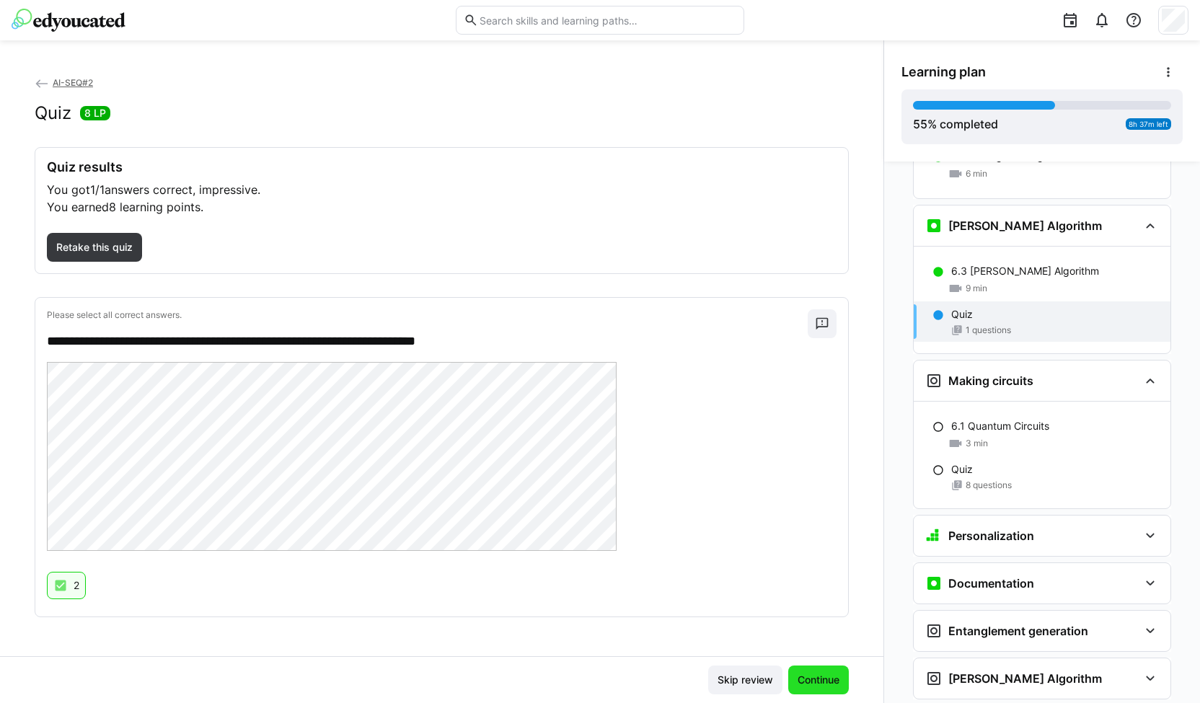
click at [813, 681] on span "Continue" at bounding box center [818, 680] width 46 height 14
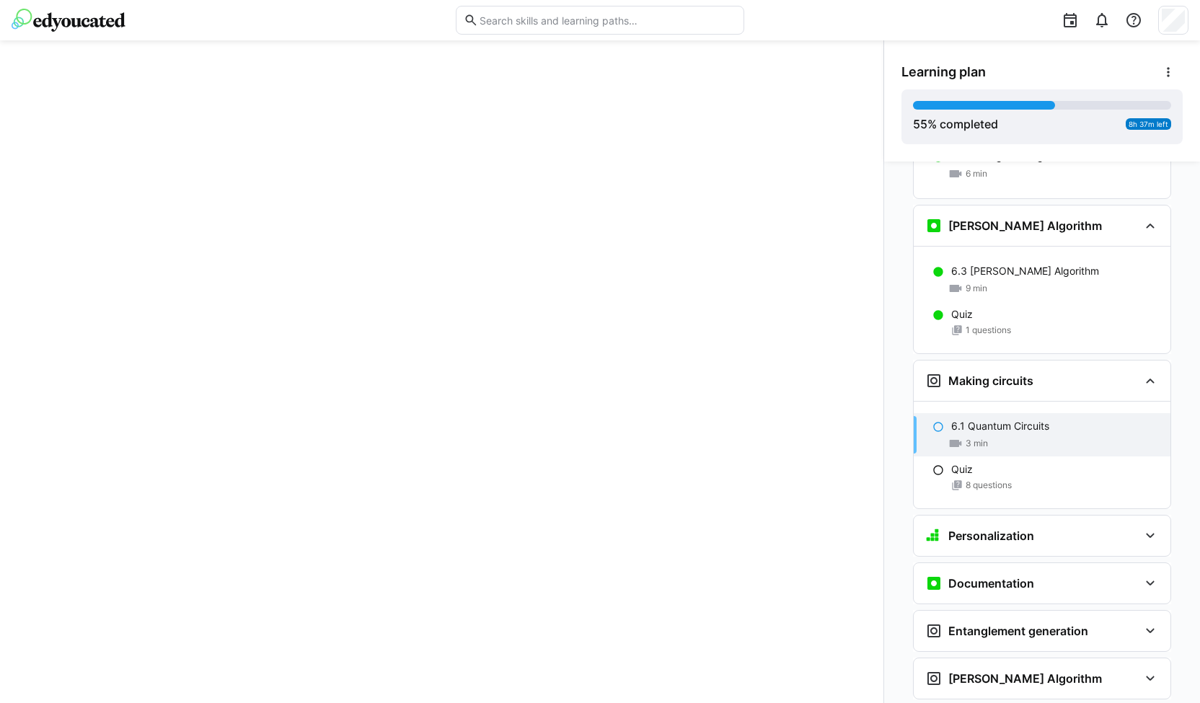
scroll to position [2257, 0]
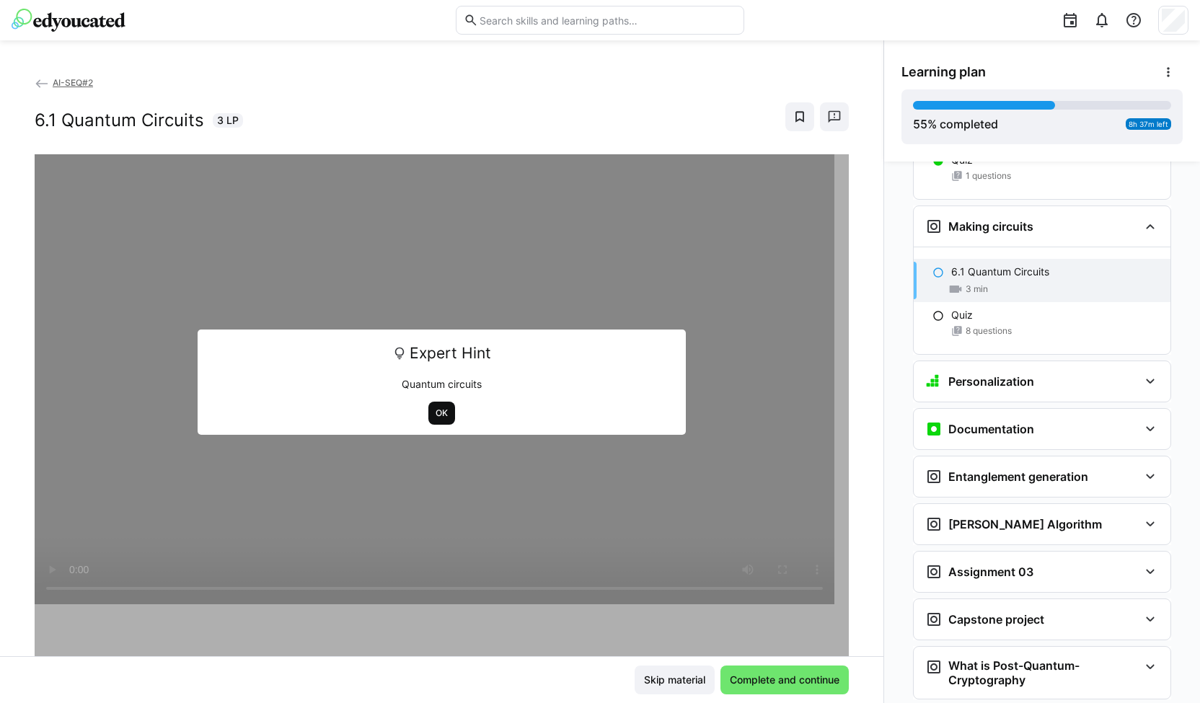
click at [428, 406] on span "OK" at bounding box center [441, 413] width 27 height 23
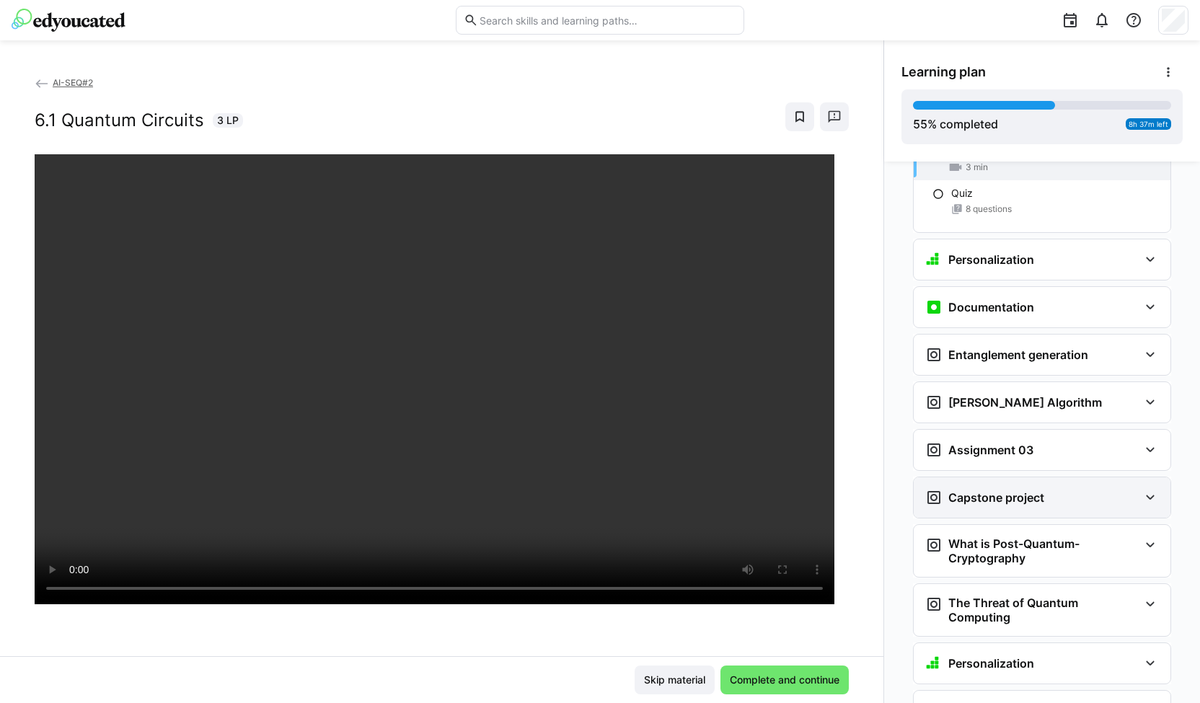
scroll to position [2381, 0]
click at [0, 257] on div "AI-SEQ#2 6.1 Quantum Circuits 3 LP" at bounding box center [441, 365] width 883 height 581
click at [0, 251] on div "AI-SEQ#2 6.1 Quantum Circuits 3 LP" at bounding box center [441, 365] width 883 height 581
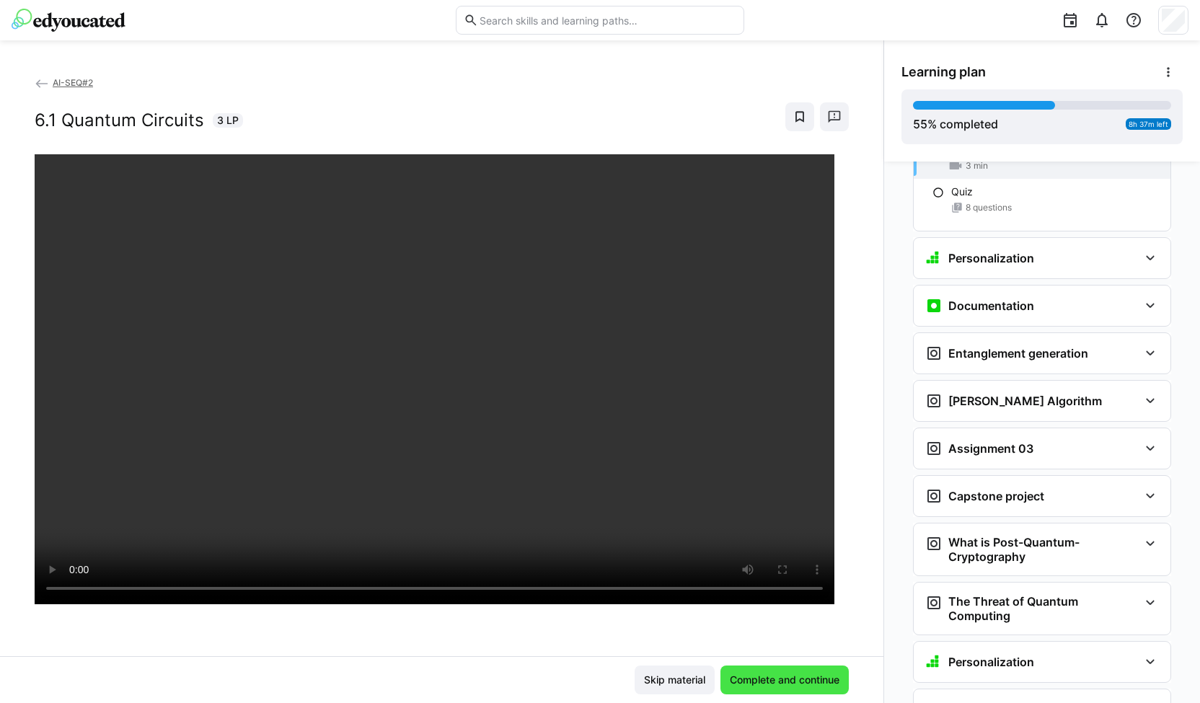
click at [784, 676] on span "Complete and continue" at bounding box center [785, 680] width 114 height 14
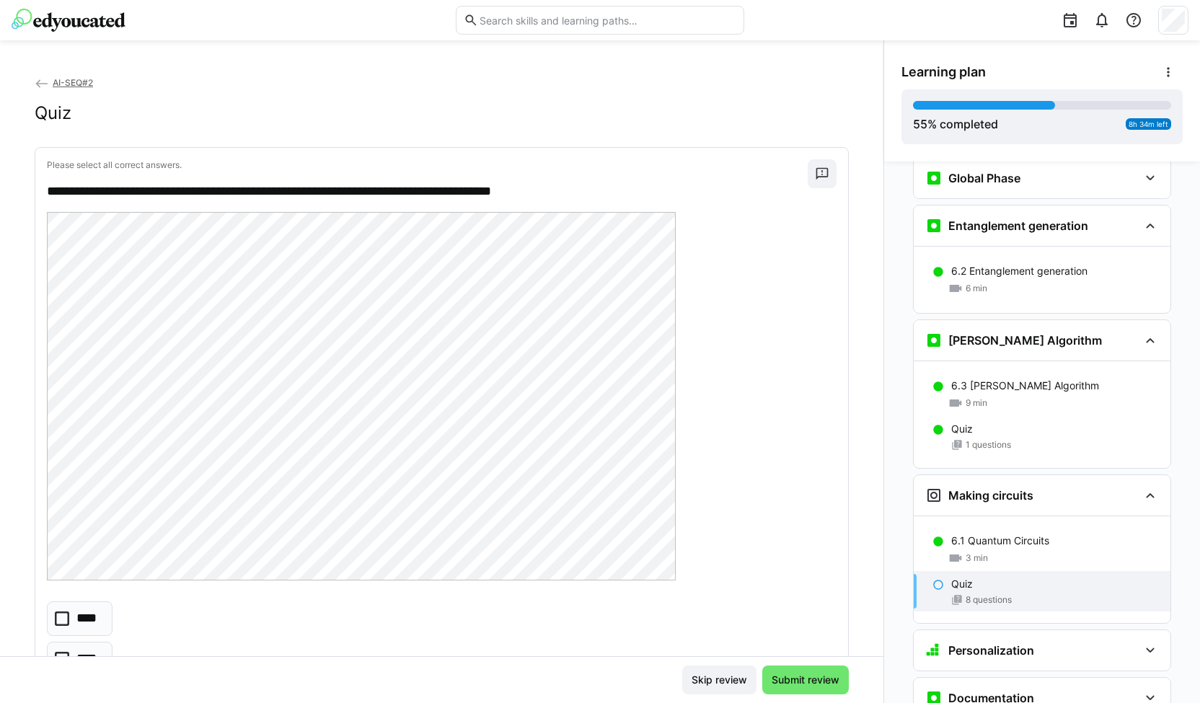
scroll to position [1987, 0]
click at [989, 335] on h3 "Grover's Algorithm" at bounding box center [1025, 342] width 154 height 14
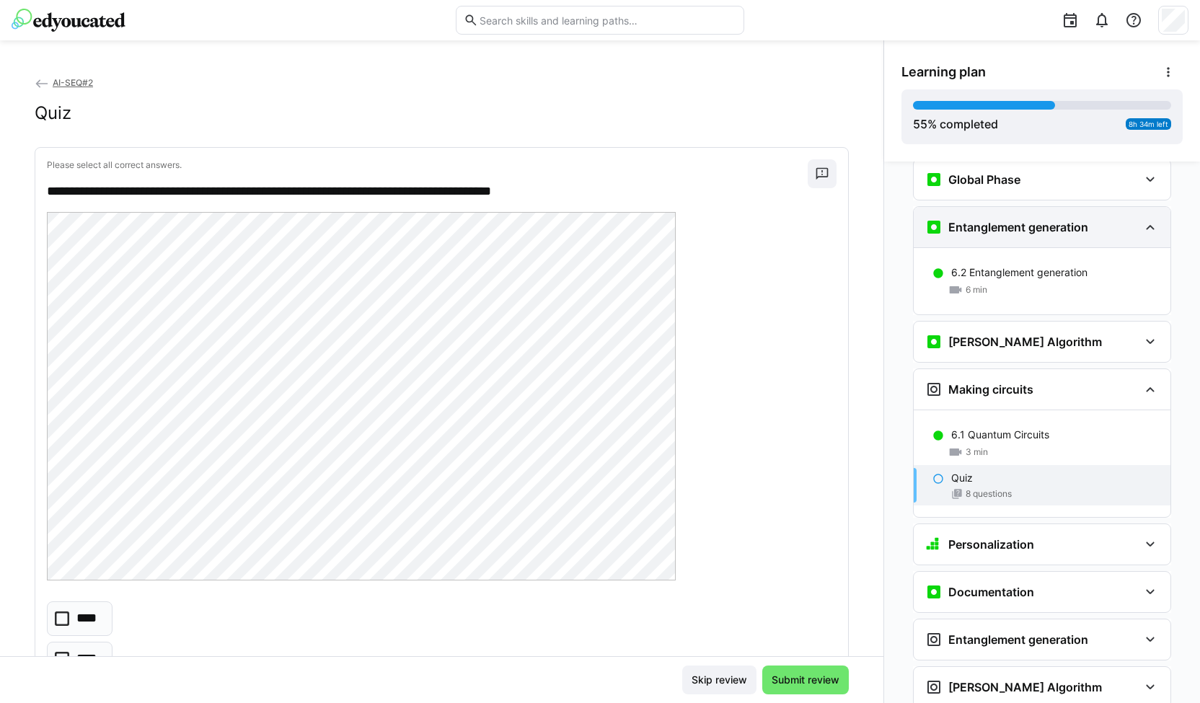
click at [984, 220] on h3 "Entanglement generation" at bounding box center [1018, 227] width 140 height 14
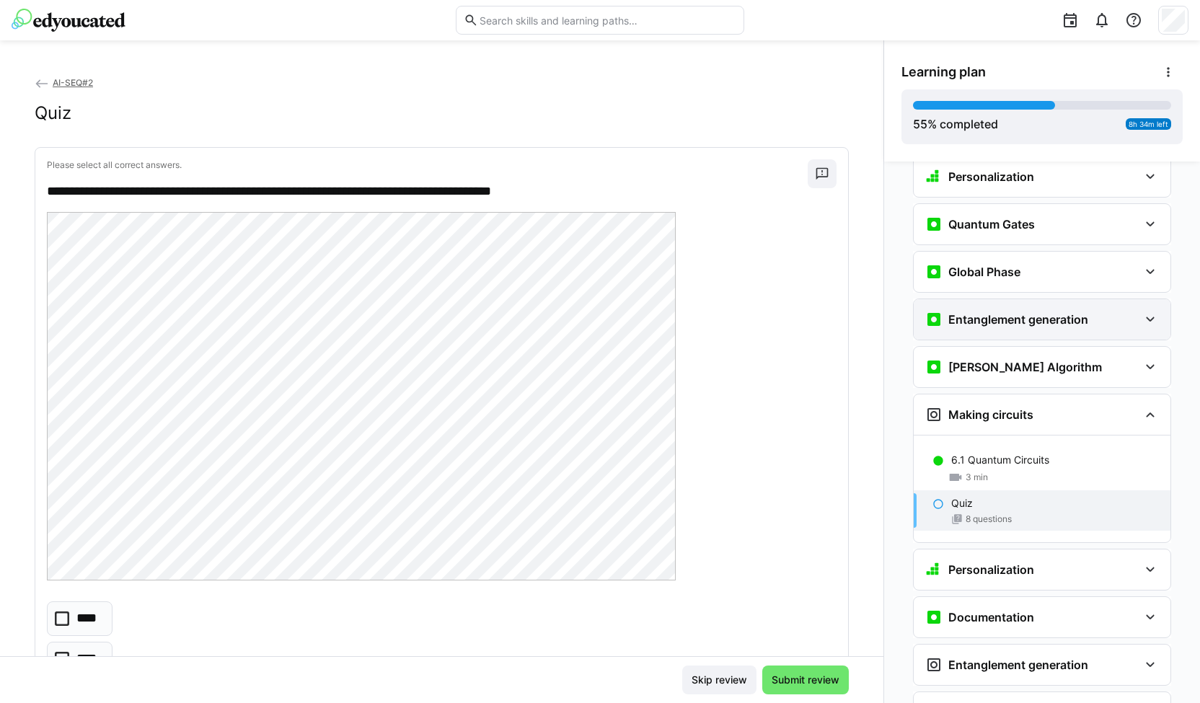
scroll to position [1889, 0]
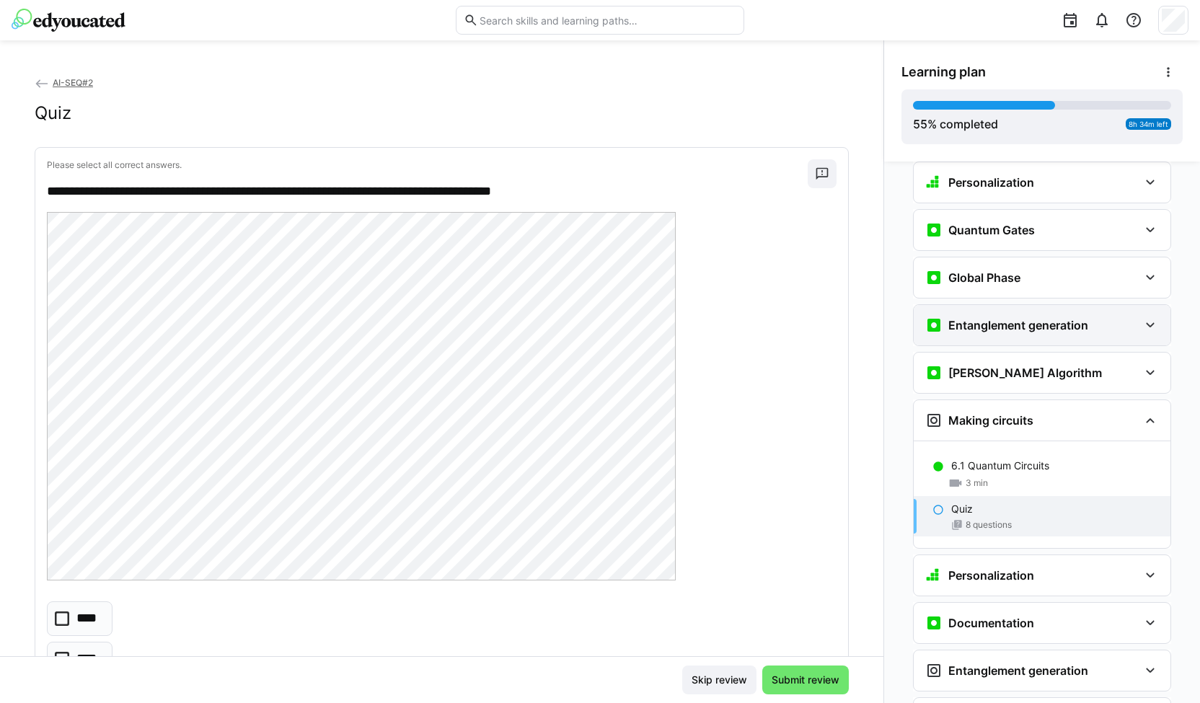
click at [978, 305] on div "Entanglement generation" at bounding box center [1042, 325] width 257 height 40
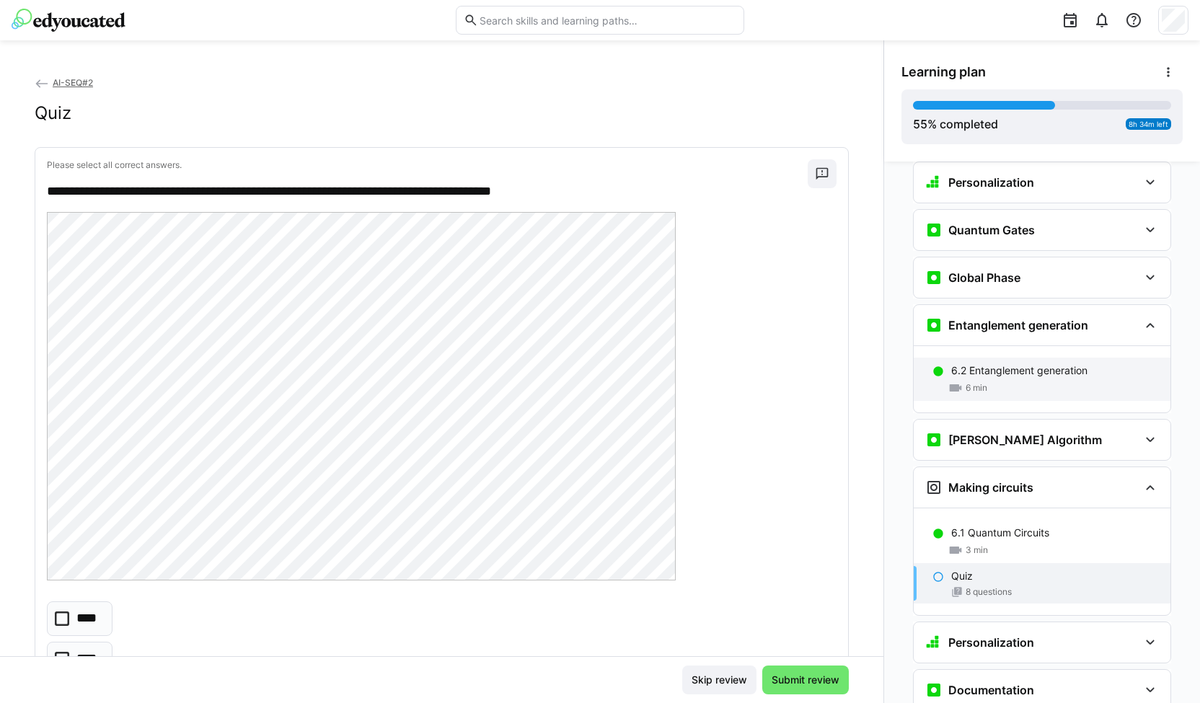
click at [1043, 363] on p "6.2 Entanglement generation" at bounding box center [1019, 370] width 136 height 14
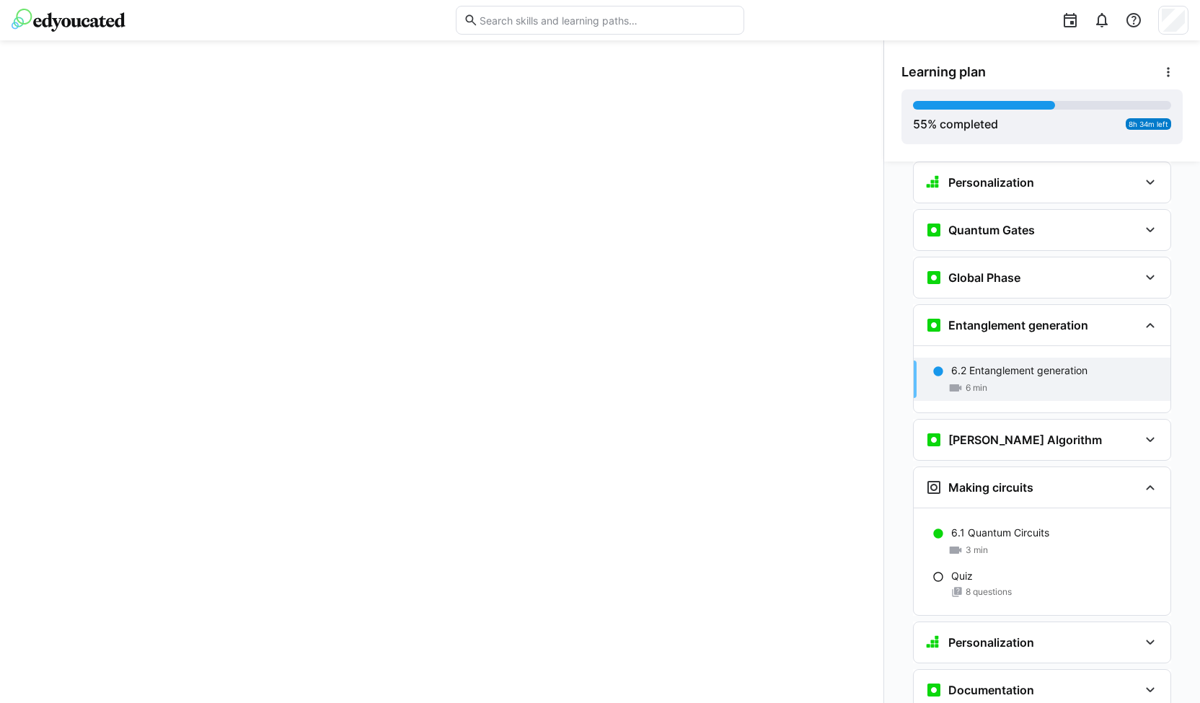
scroll to position [1989, 0]
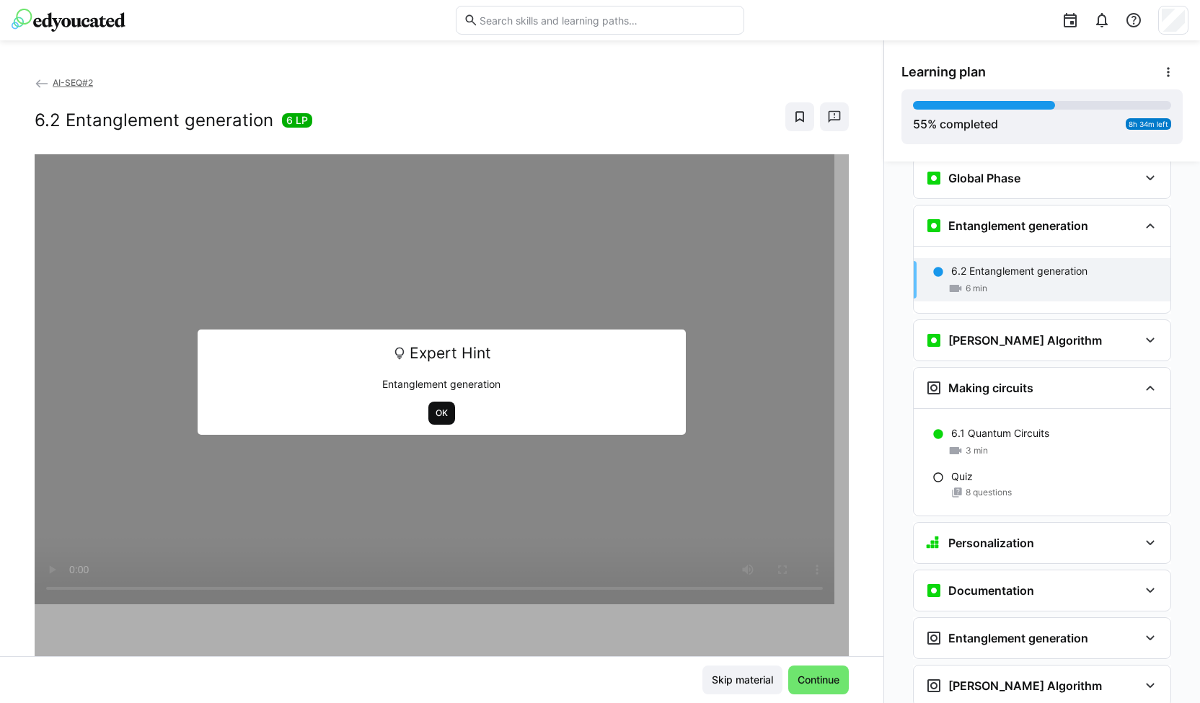
click at [434, 412] on span "OK" at bounding box center [441, 413] width 15 height 12
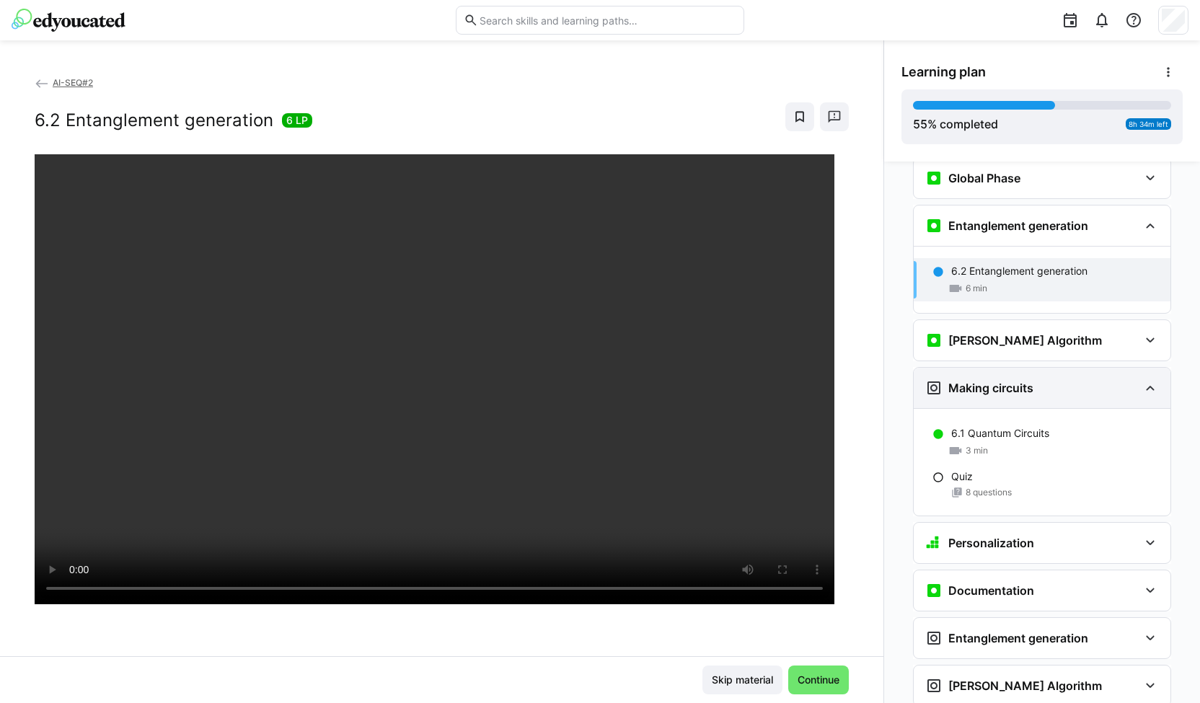
click at [953, 381] on h3 "Making circuits" at bounding box center [990, 388] width 85 height 14
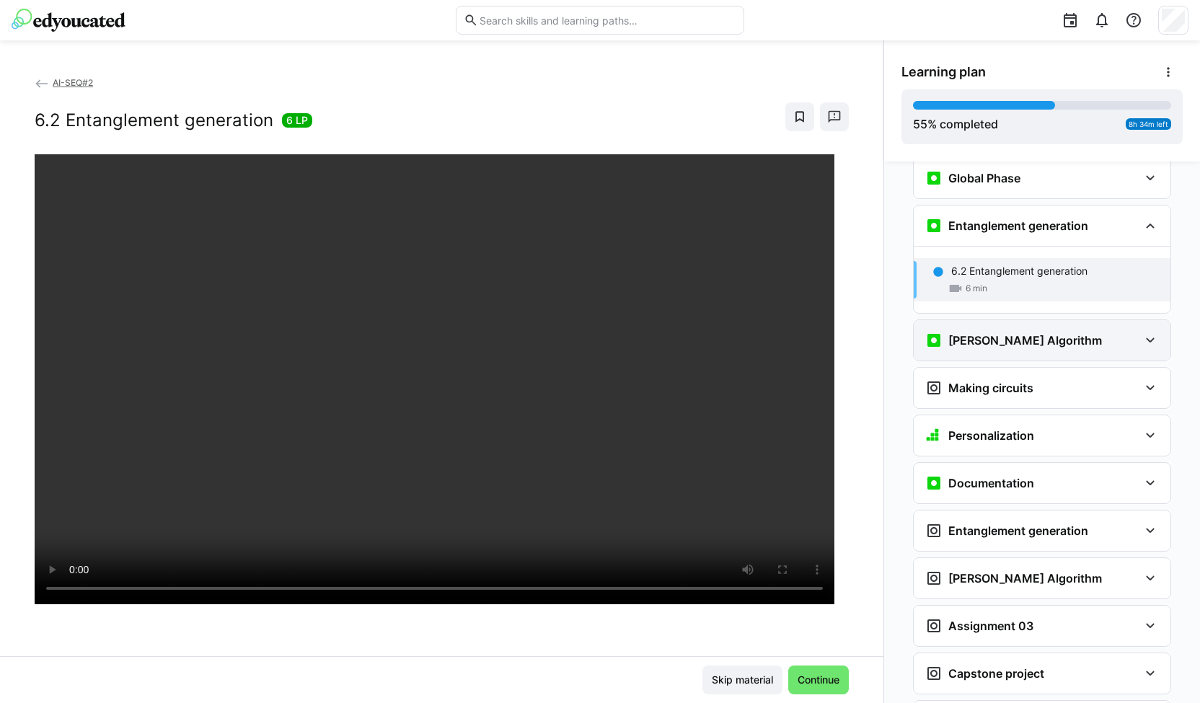
click at [966, 333] on h3 "Grover's Algorithm" at bounding box center [1025, 340] width 154 height 14
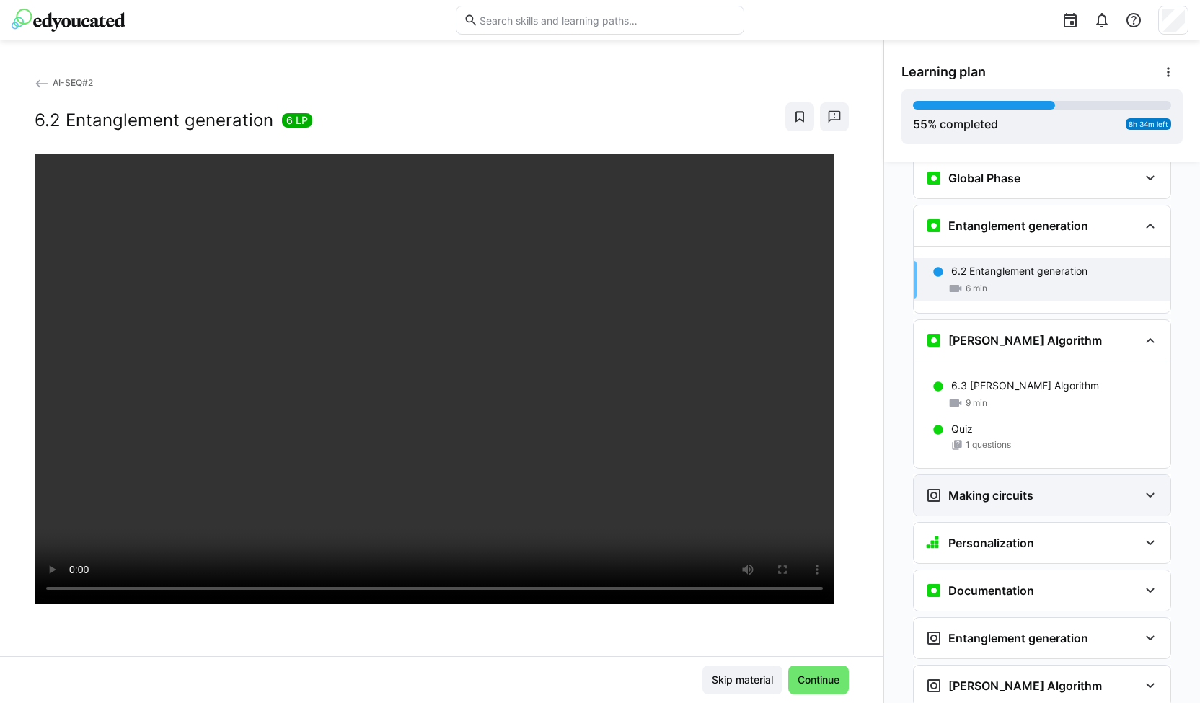
click at [984, 488] on h3 "Making circuits" at bounding box center [990, 495] width 85 height 14
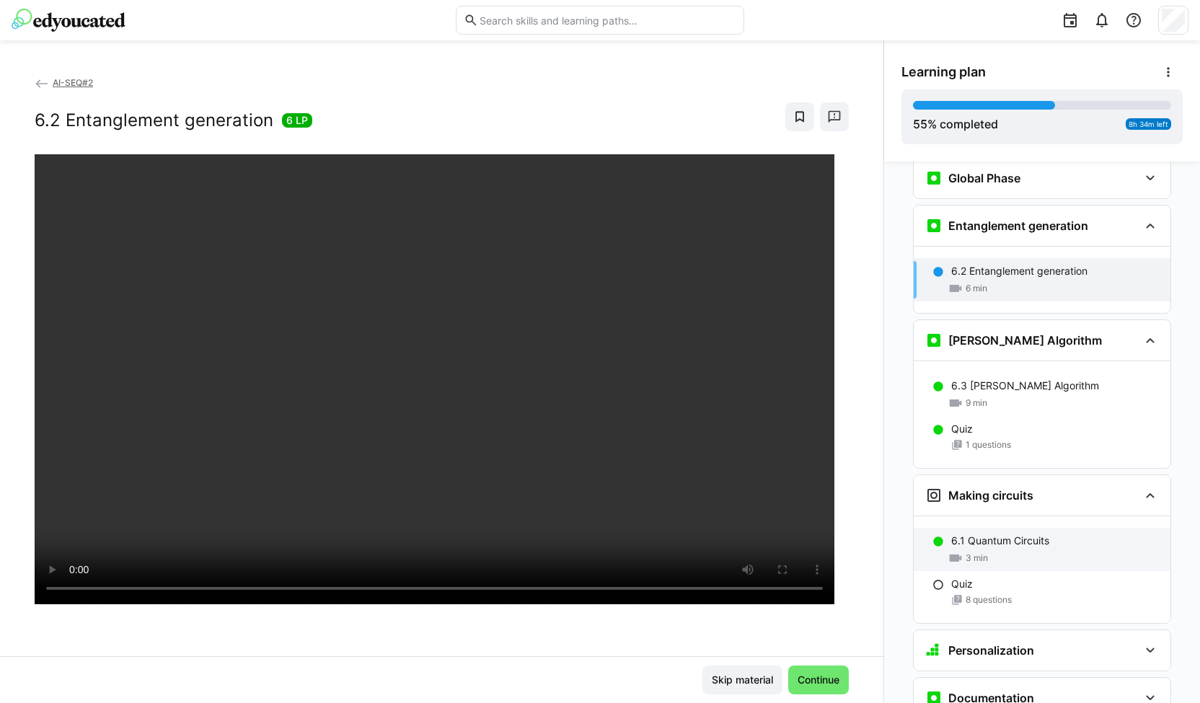
click at [978, 534] on p "6.1 Quantum Circuits" at bounding box center [1000, 541] width 98 height 14
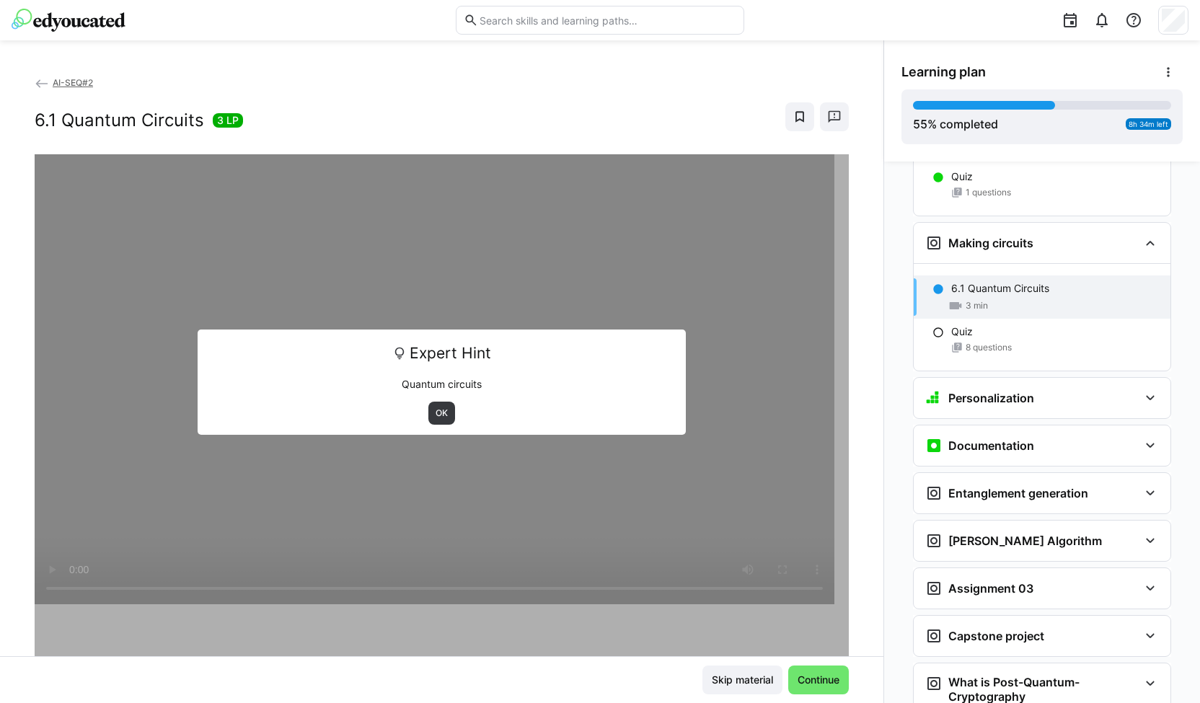
scroll to position [2257, 0]
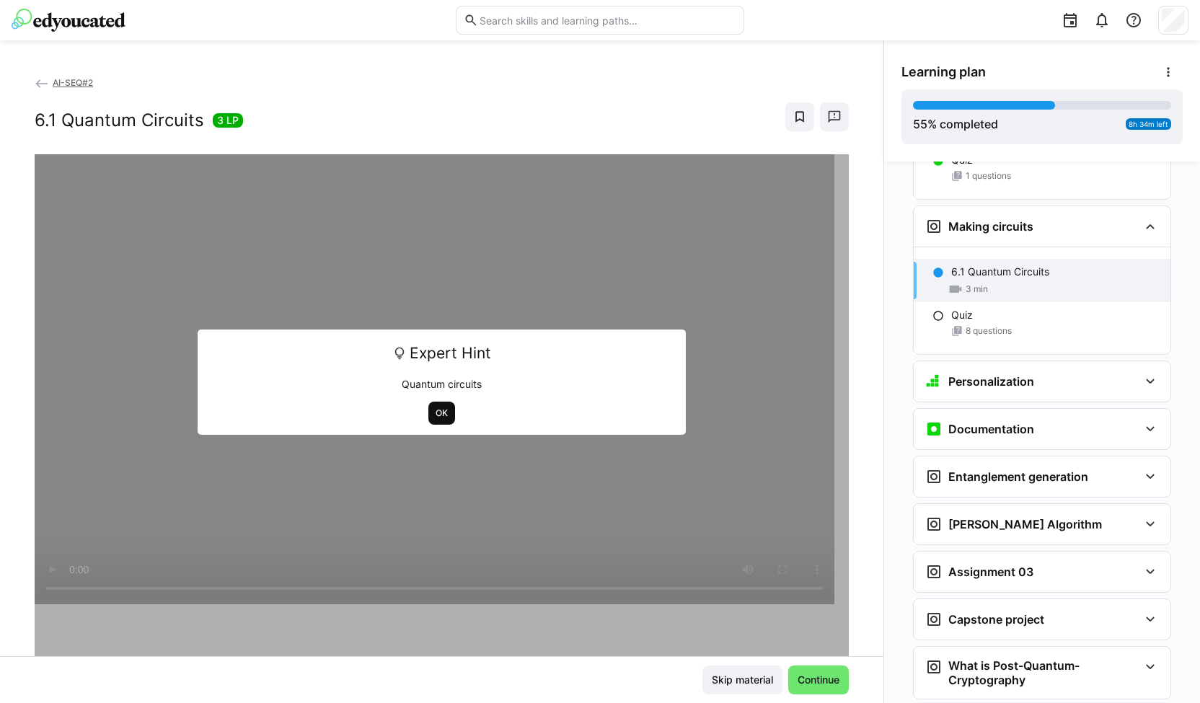
click at [435, 415] on span "OK" at bounding box center [441, 413] width 15 height 12
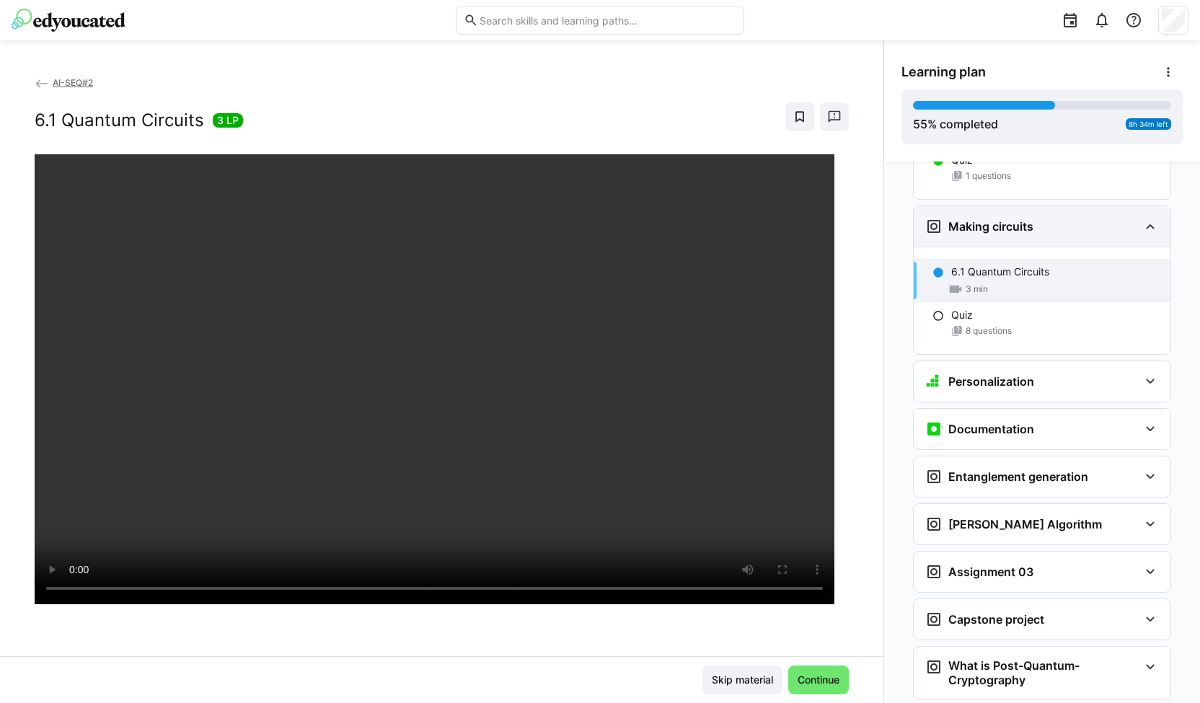
click at [1030, 218] on div "Making circuits" at bounding box center [1031, 226] width 213 height 17
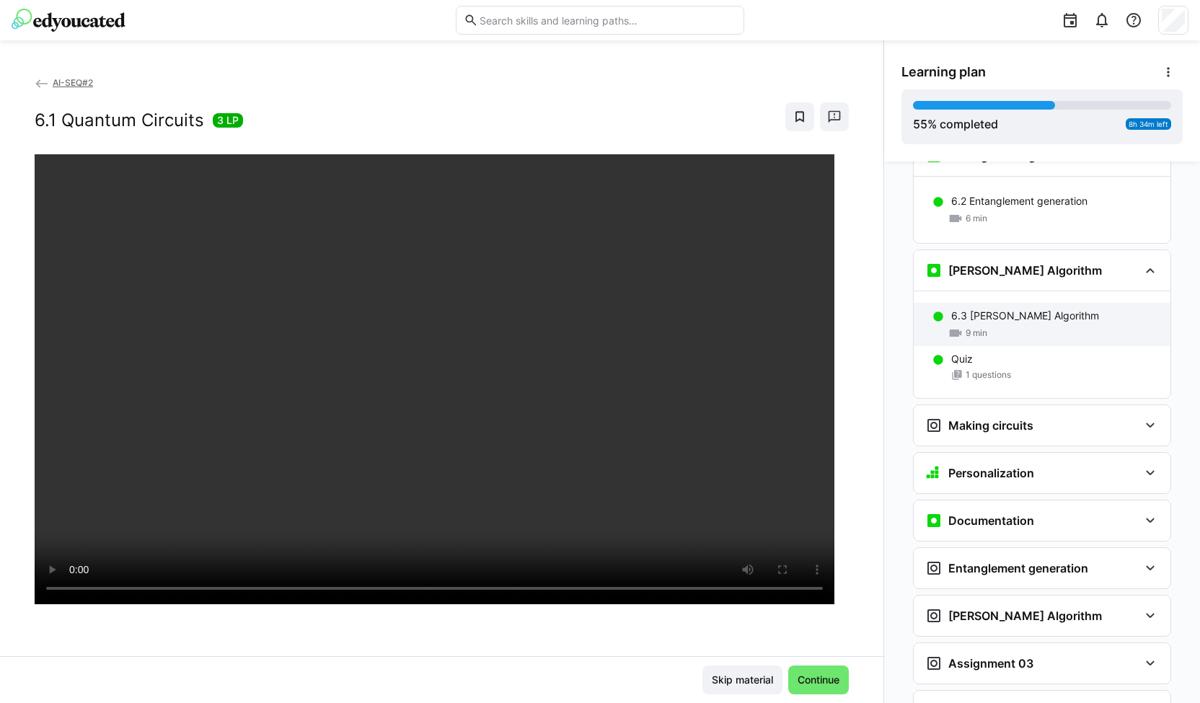
click at [993, 326] on div "9 min" at bounding box center [1055, 333] width 208 height 14
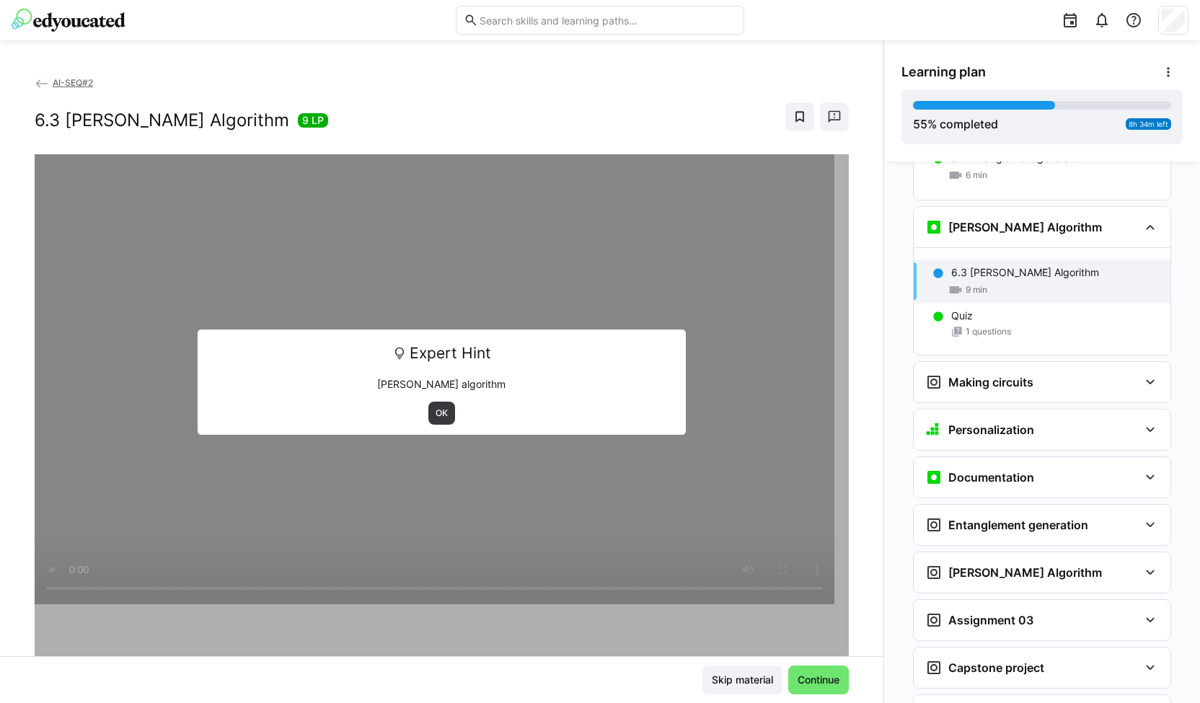
scroll to position [2103, 0]
click at [431, 404] on span "OK" at bounding box center [441, 413] width 27 height 23
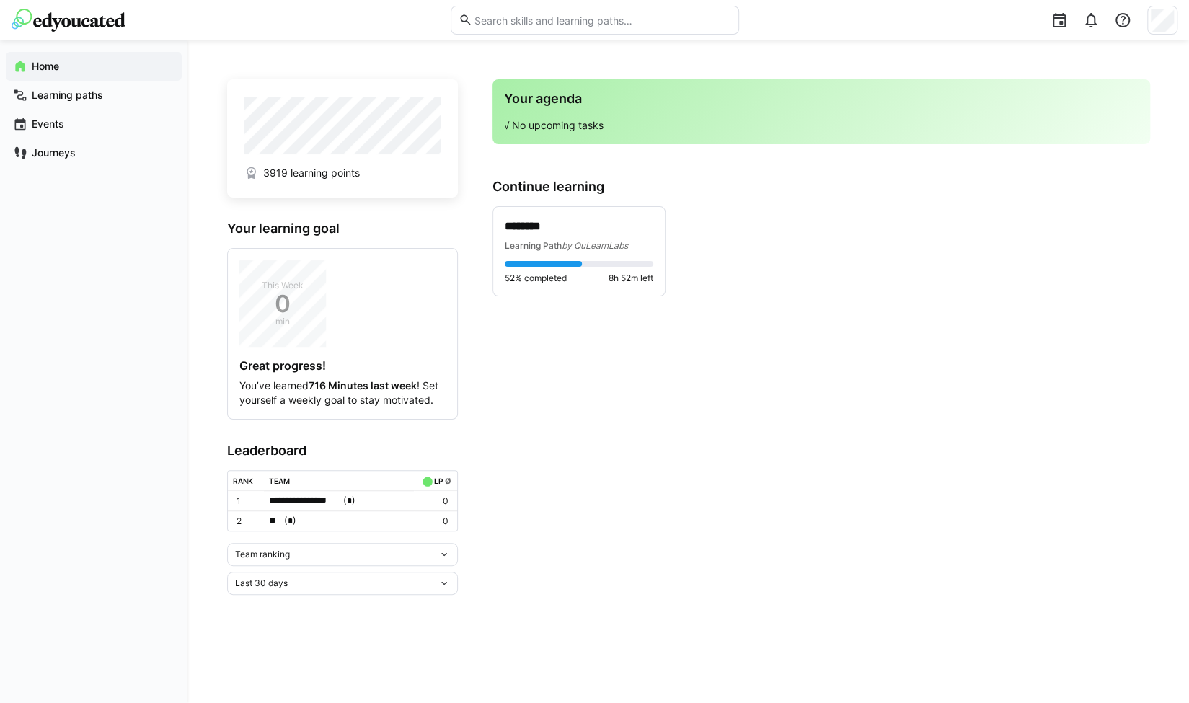
click at [334, 578] on div "Last 30 days" at bounding box center [336, 583] width 203 height 10
click at [333, 551] on div "All time" at bounding box center [341, 550] width 213 height 12
click at [340, 549] on div "Team ranking" at bounding box center [336, 554] width 203 height 10
click at [336, 601] on div "Individual ranking" at bounding box center [341, 605] width 213 height 12
click at [329, 580] on div "Last 30 days" at bounding box center [336, 583] width 203 height 10
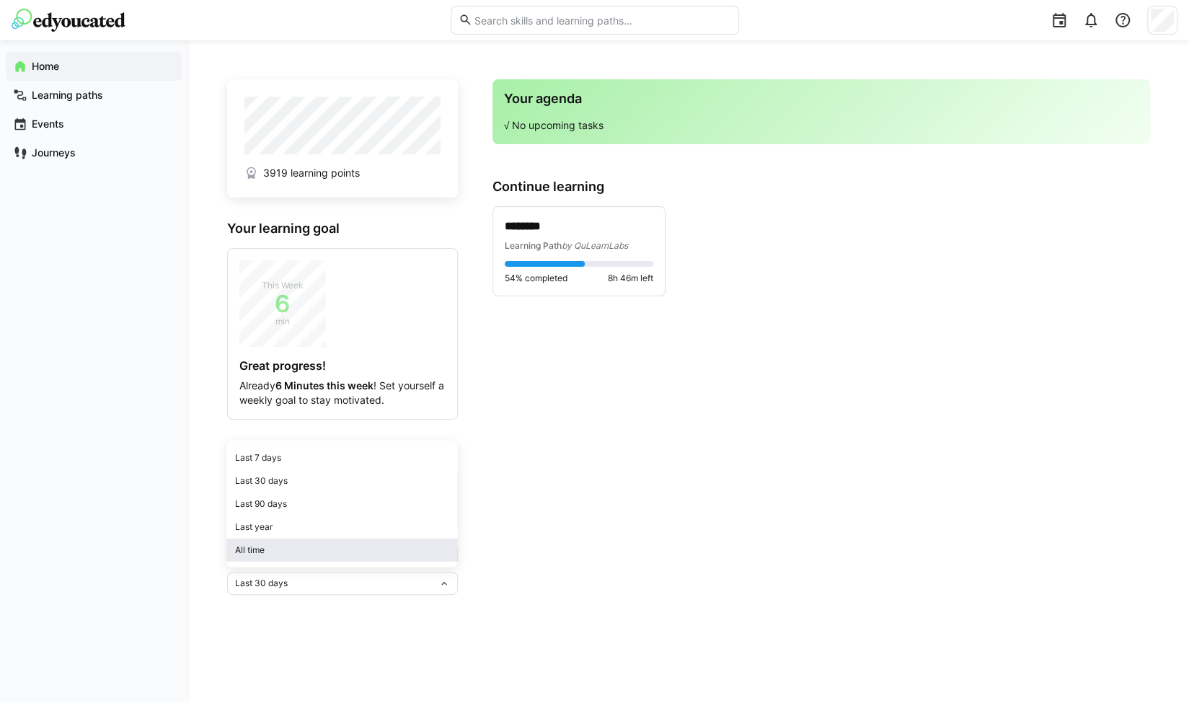
click at [320, 555] on div "All time" at bounding box center [341, 550] width 213 height 12
click at [335, 553] on div "Team ranking" at bounding box center [336, 554] width 203 height 10
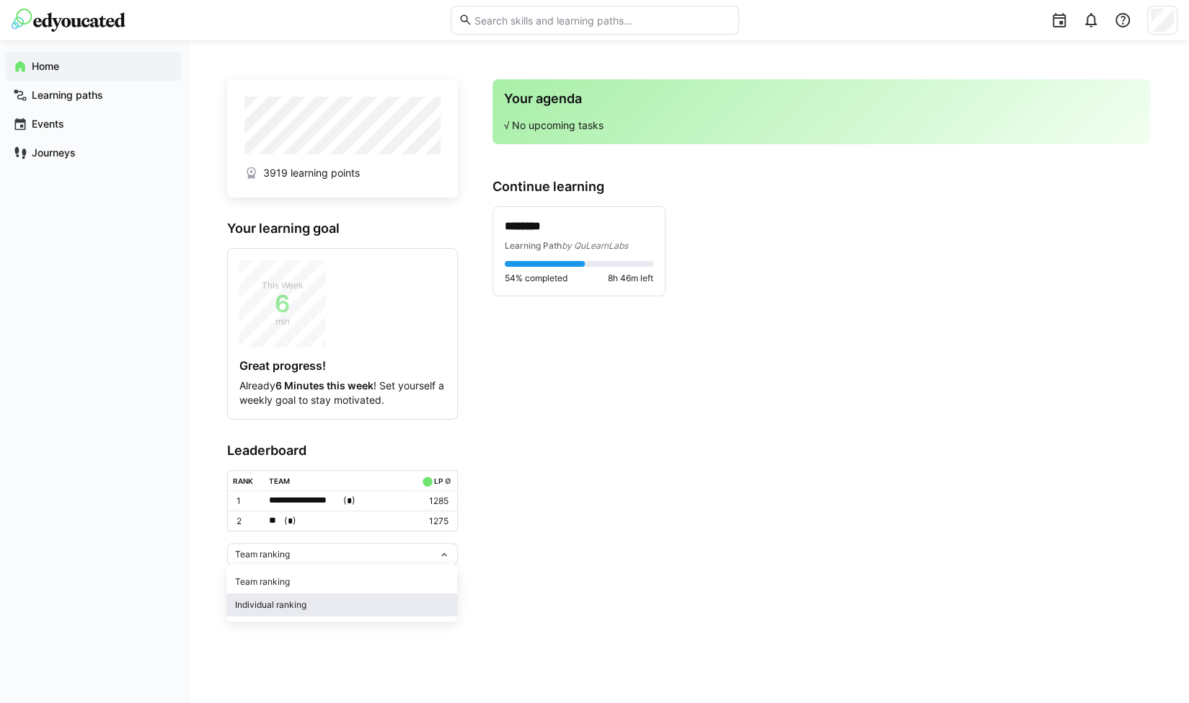
click at [313, 597] on span "Individual ranking" at bounding box center [341, 604] width 231 height 23
click at [311, 578] on div "Last 30 days" at bounding box center [336, 583] width 203 height 10
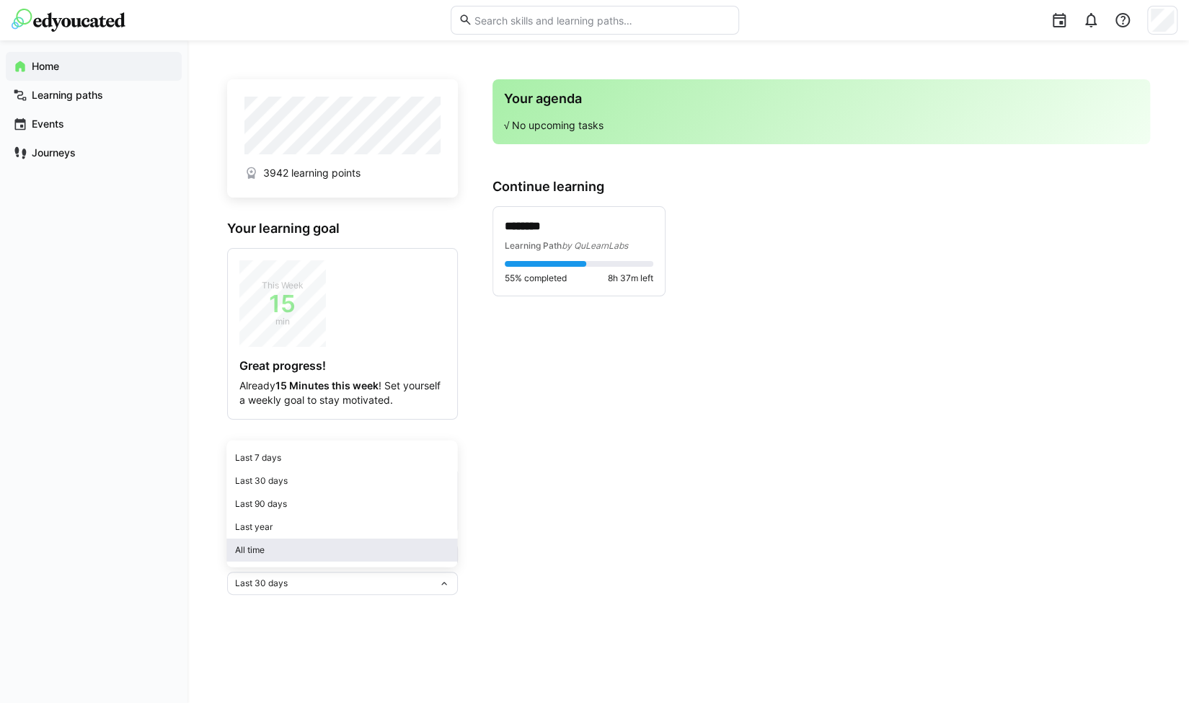
click at [292, 557] on span "All time" at bounding box center [341, 550] width 231 height 23
click at [307, 591] on div "All time" at bounding box center [342, 583] width 231 height 23
click at [308, 586] on div "All time Last 7 days Last 30 days Last 90 days Last year All time" at bounding box center [342, 583] width 231 height 23
click at [311, 549] on div "Team ranking" at bounding box center [336, 554] width 203 height 10
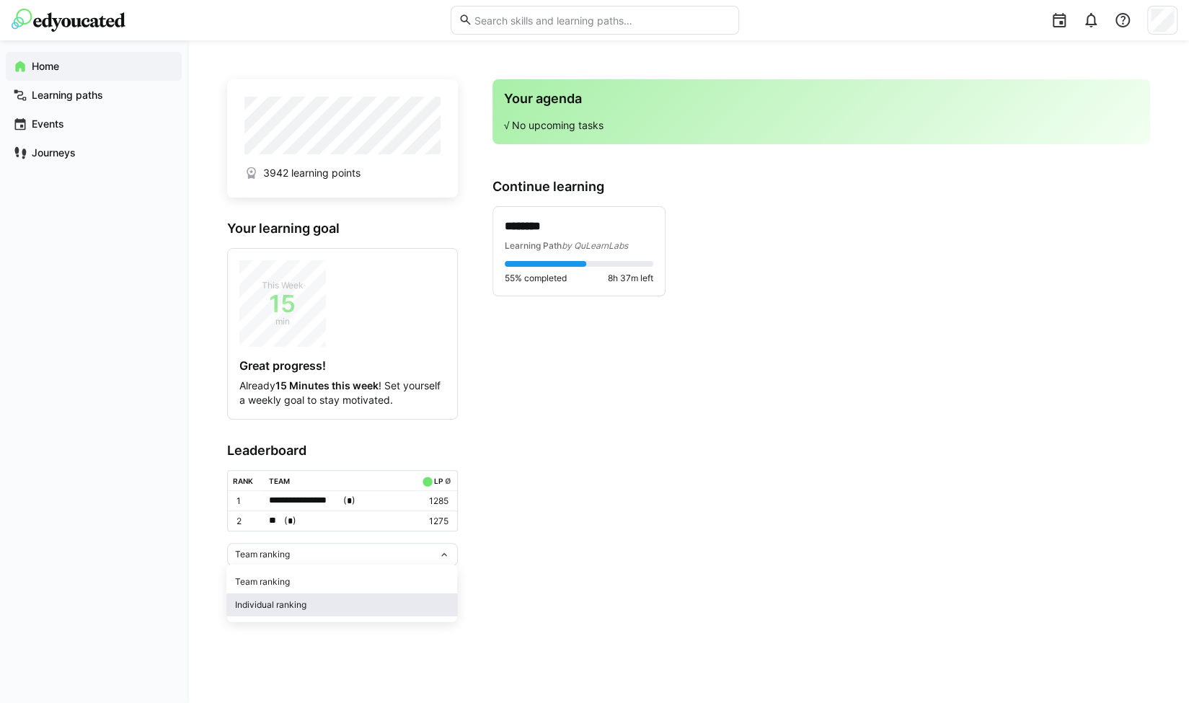
click at [294, 601] on div "Individual ranking" at bounding box center [341, 605] width 213 height 12
